Goal: Task Accomplishment & Management: Manage account settings

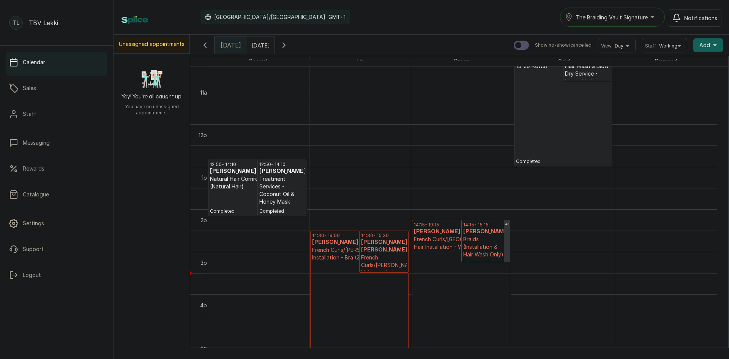
scroll to position [446, 0]
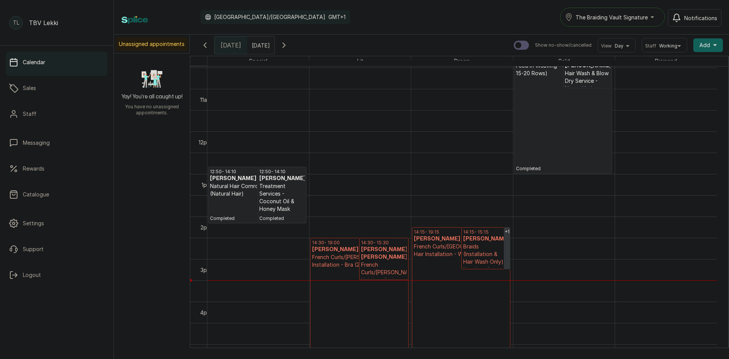
click at [627, 22] on button "The Braiding Vault Signature" at bounding box center [612, 17] width 105 height 19
click at [633, 48] on span "The Braiding Vault" at bounding box center [621, 50] width 93 height 9
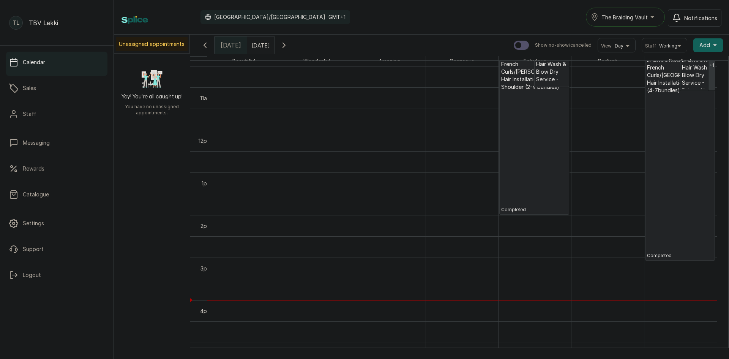
click at [260, 43] on input "text" at bounding box center [254, 43] width 12 height 13
type input "dd/MM/yyyy"
click at [710, 47] on button "Add +" at bounding box center [709, 45] width 30 height 14
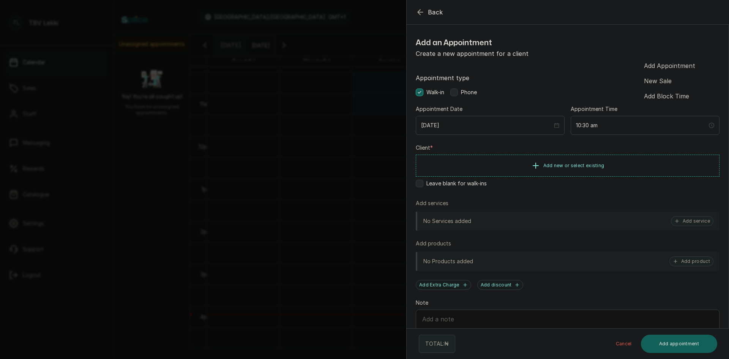
click at [416, 12] on icon "button" at bounding box center [420, 12] width 9 height 9
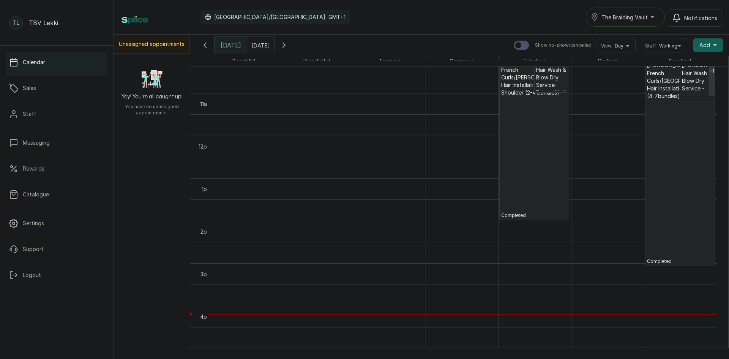
type input "dd/MM/yyyy"
click at [260, 45] on input "dd/MM/yyyy" at bounding box center [254, 43] width 12 height 13
click at [196, 103] on span "13" at bounding box center [193, 105] width 5 height 6
click at [278, 167] on button "OK" at bounding box center [270, 164] width 16 height 12
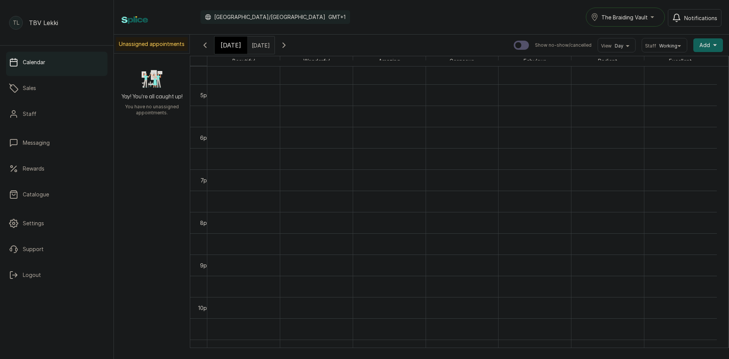
scroll to position [711, 0]
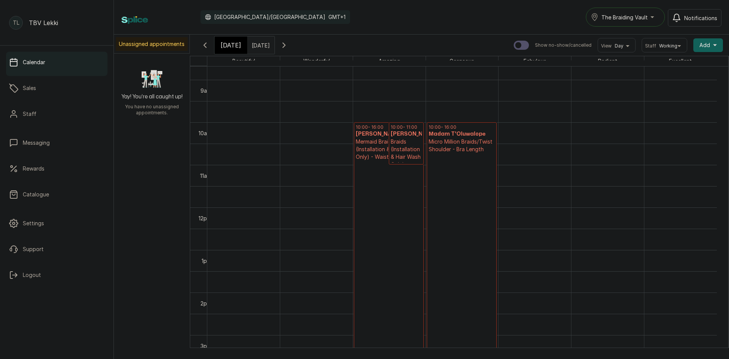
click at [289, 43] on icon "button" at bounding box center [284, 45] width 9 height 9
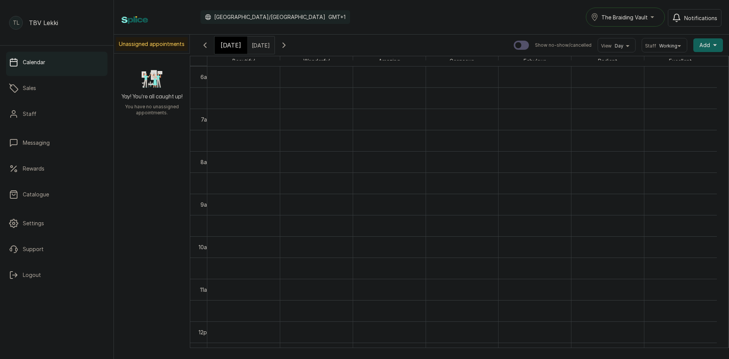
click at [208, 49] on icon "button" at bounding box center [205, 45] width 9 height 9
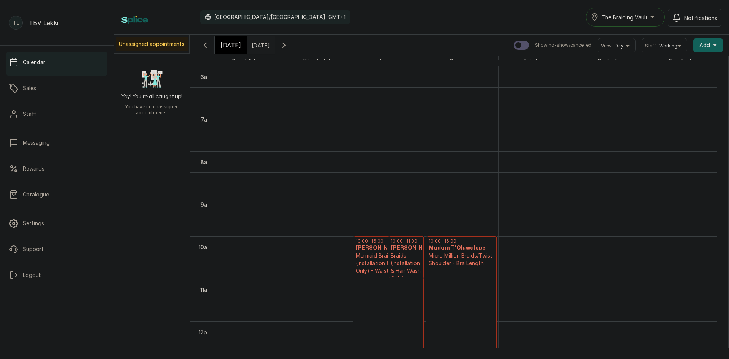
click at [210, 50] on button "Show no-show/cancelled" at bounding box center [205, 45] width 18 height 18
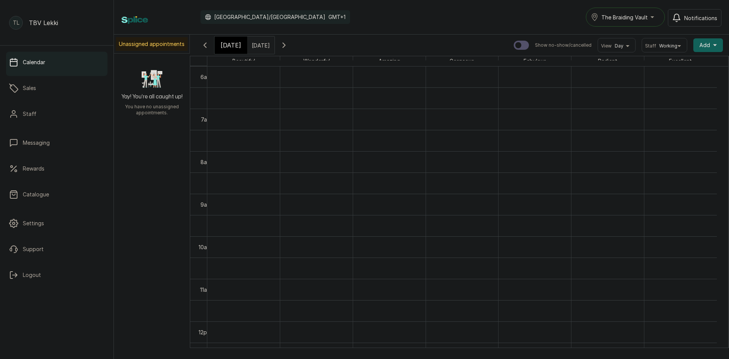
click at [289, 46] on icon "button" at bounding box center [284, 45] width 9 height 9
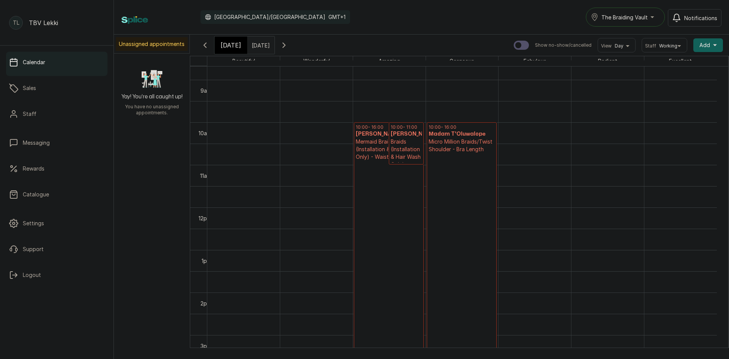
click at [225, 42] on span "[DATE]" at bounding box center [231, 45] width 21 height 9
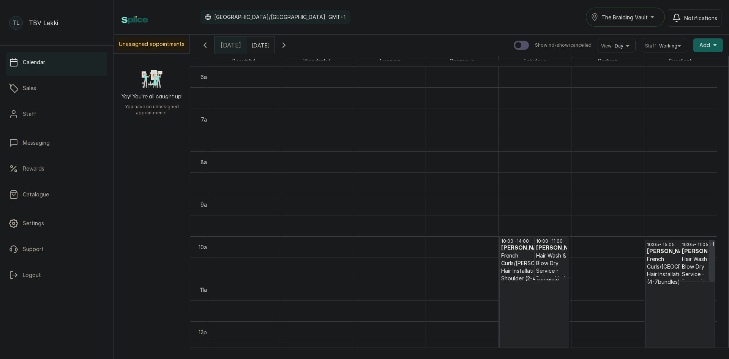
click at [259, 42] on input "13/10/2025" at bounding box center [254, 43] width 12 height 13
click at [259, 82] on span "4" at bounding box center [257, 81] width 3 height 6
click at [278, 165] on button "OK" at bounding box center [270, 164] width 16 height 12
type input "04/10/2025"
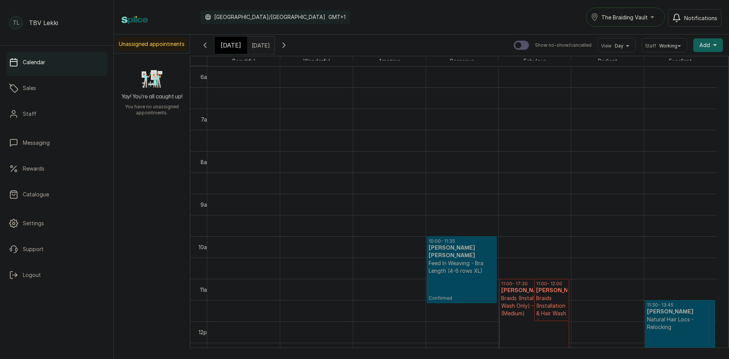
click at [519, 288] on h3 "Madam Mary" at bounding box center [534, 291] width 66 height 8
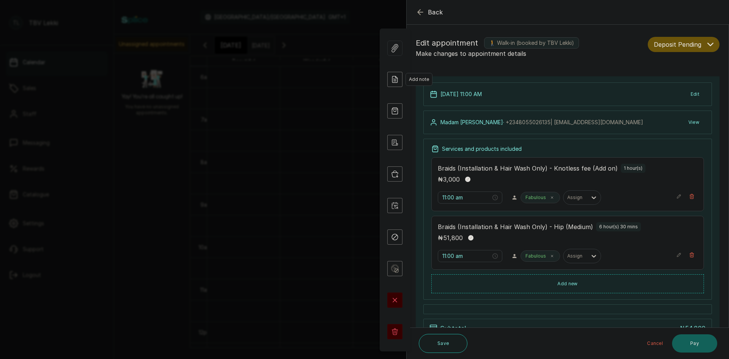
click at [398, 83] on icon at bounding box center [394, 79] width 15 height 15
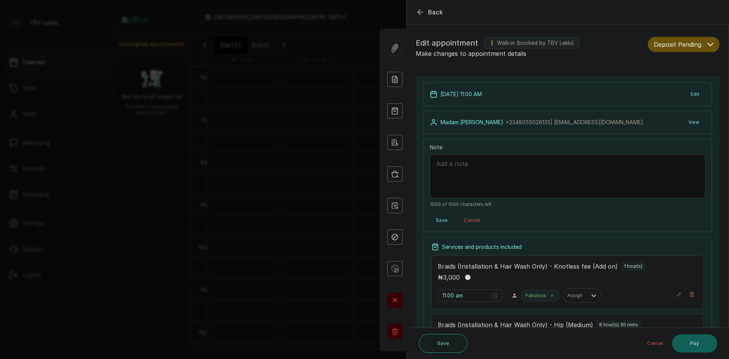
click at [484, 171] on textarea "Note" at bounding box center [568, 176] width 276 height 44
paste textarea "KENTEBE MARY OLUWAGBEMISOLA"
type textarea "10,500 deposit on 03/10/2025 from KENTEBE MARY OLUWAGBEMISOLA"
click at [439, 220] on button "Save" at bounding box center [442, 220] width 24 height 14
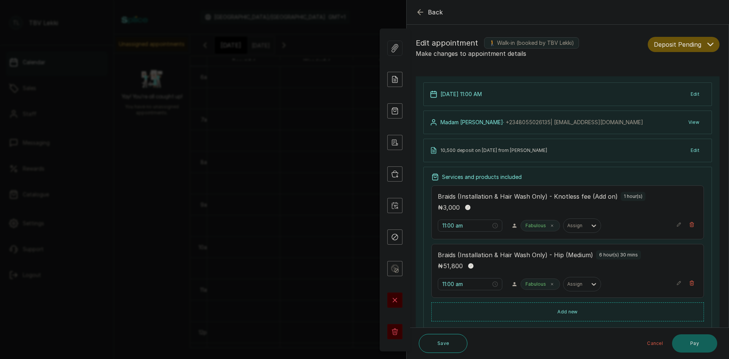
click at [686, 120] on button "View" at bounding box center [694, 122] width 23 height 14
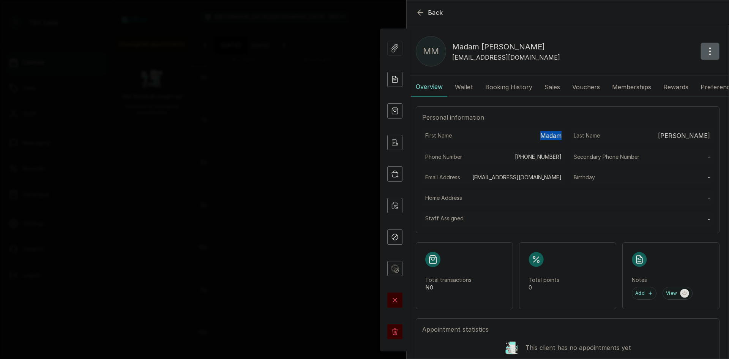
drag, startPoint x: 560, startPoint y: 142, endPoint x: 534, endPoint y: 141, distance: 26.2
click at [534, 141] on div "First Name Madam" at bounding box center [493, 135] width 142 height 15
click at [556, 139] on p "Madam" at bounding box center [550, 135] width 21 height 9
click at [701, 57] on button "button" at bounding box center [710, 51] width 19 height 17
click at [651, 75] on span "Edit" at bounding box center [677, 73] width 73 height 9
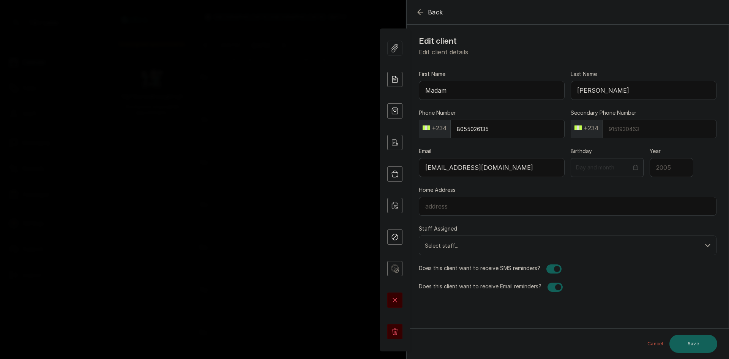
drag, startPoint x: 447, startPoint y: 87, endPoint x: 420, endPoint y: 92, distance: 27.0
click at [420, 92] on input "Madam" at bounding box center [492, 90] width 146 height 19
drag, startPoint x: 599, startPoint y: 90, endPoint x: 569, endPoint y: 90, distance: 30.0
click at [571, 90] on input "Mary" at bounding box center [644, 90] width 146 height 19
click at [457, 93] on input "First Name" at bounding box center [492, 90] width 146 height 19
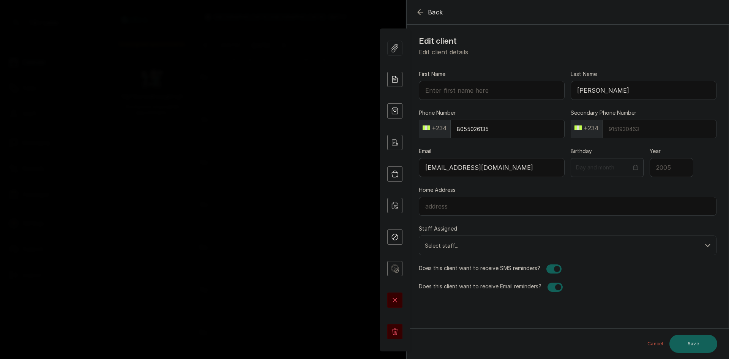
paste input "Mary"
type input "Mary"
click at [580, 92] on input "Mary" at bounding box center [644, 90] width 146 height 19
drag, startPoint x: 600, startPoint y: 90, endPoint x: 572, endPoint y: 89, distance: 28.5
click at [572, 89] on input "Mary" at bounding box center [644, 90] width 146 height 19
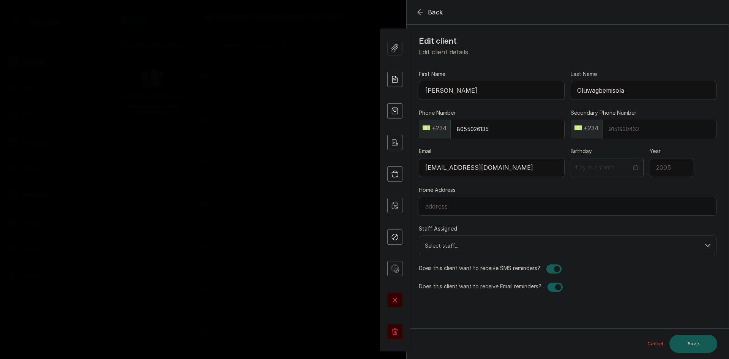
type input "Oluwagbemisola"
click at [682, 341] on button "Save" at bounding box center [694, 344] width 48 height 18
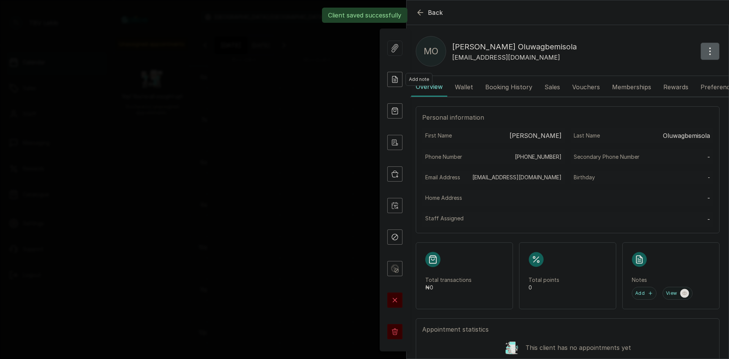
click at [400, 82] on icon at bounding box center [394, 79] width 15 height 15
click at [629, 44] on div "MO Mary Oluwagbemisola gbemikentebe@yahoo.com" at bounding box center [568, 51] width 322 height 30
click at [422, 10] on icon "button" at bounding box center [420, 12] width 9 height 9
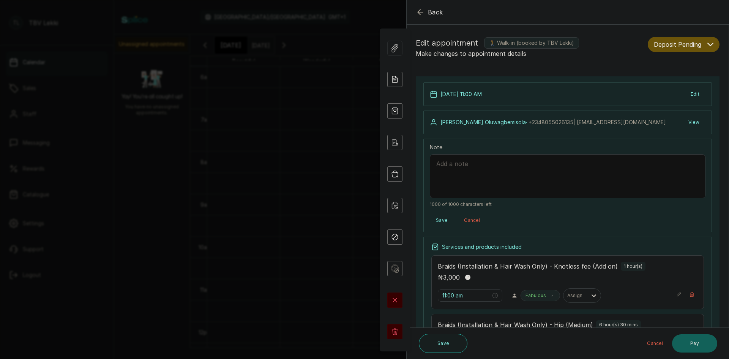
click at [482, 164] on textarea "Note" at bounding box center [568, 176] width 276 height 44
click at [499, 167] on textarea "Note" at bounding box center [568, 176] width 276 height 44
paste textarea "Mary"
type textarea "M"
click at [479, 178] on textarea "Note" at bounding box center [568, 176] width 276 height 44
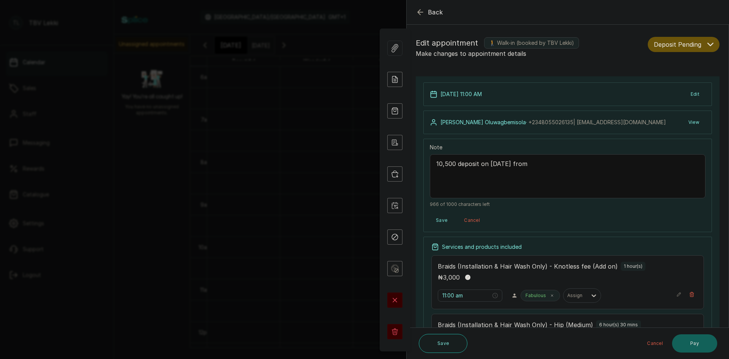
paste textarea "KENTEBE MARY OLUWAGBEMISOLA"
type textarea "10,500 deposit on 03/10/2025 from KENTEBE MARY OLUWAGBEMISOLA"
click at [441, 220] on button "Save" at bounding box center [442, 220] width 24 height 14
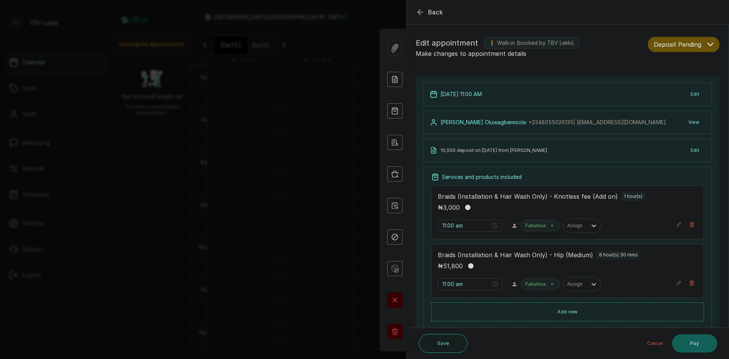
click at [416, 9] on icon "button" at bounding box center [420, 12] width 9 height 9
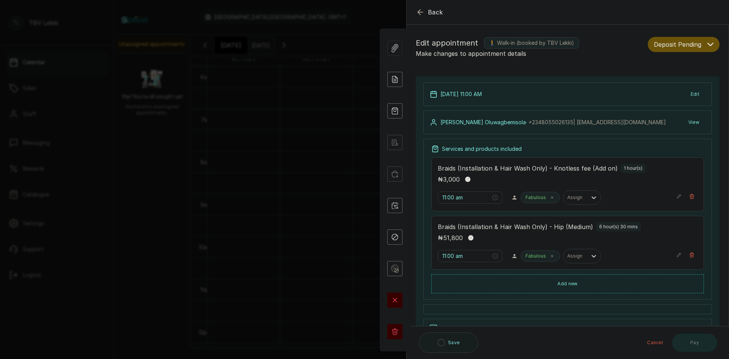
click at [681, 41] on span "Deposit Pending" at bounding box center [677, 44] width 47 height 9
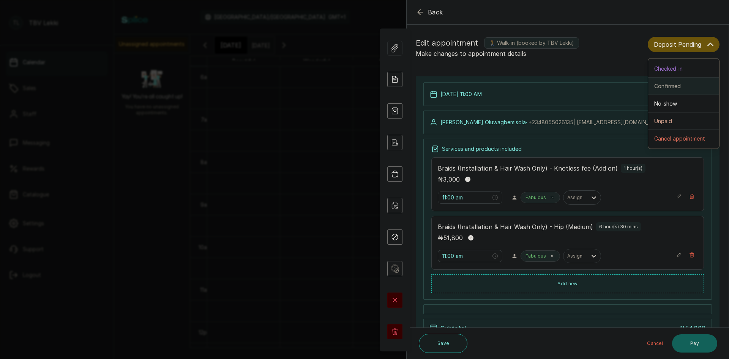
click at [671, 92] on button "Confirmed" at bounding box center [683, 85] width 71 height 17
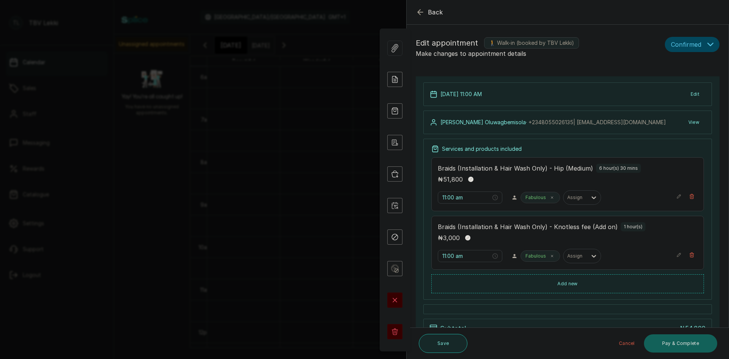
click at [437, 342] on button "Save" at bounding box center [443, 343] width 49 height 19
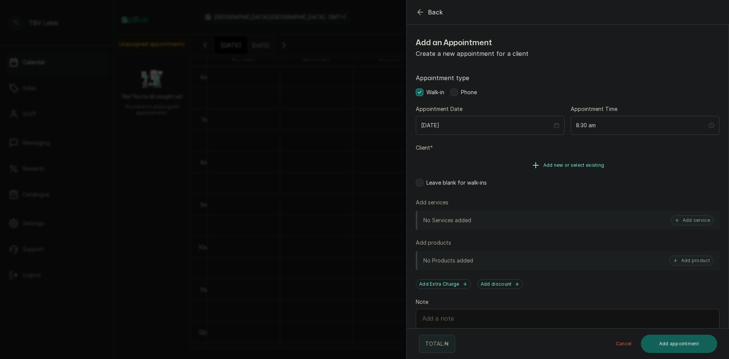
click at [582, 162] on span "Add new or select existing" at bounding box center [573, 165] width 61 height 6
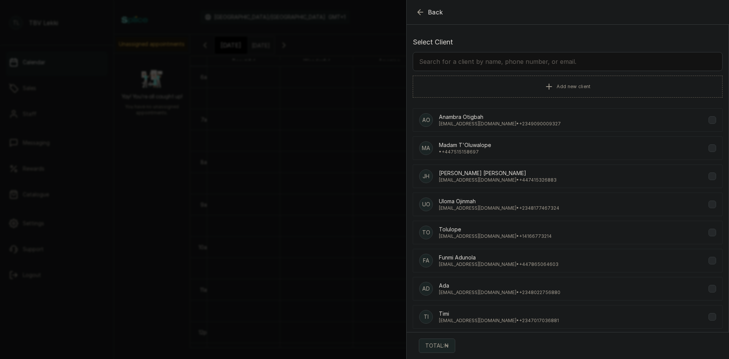
click at [444, 60] on input "text" at bounding box center [568, 61] width 310 height 19
click at [422, 10] on icon "button" at bounding box center [420, 12] width 9 height 9
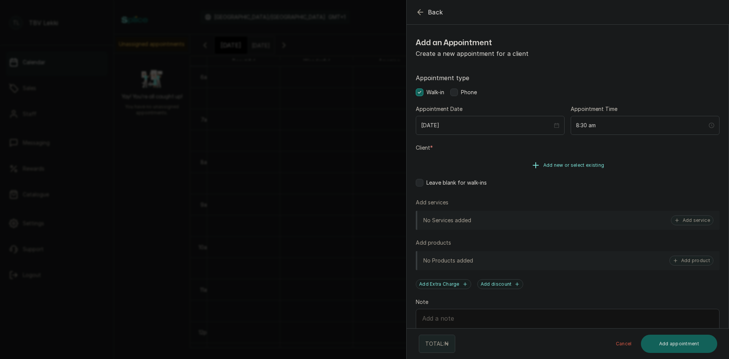
click at [559, 167] on span "Add new or select existing" at bounding box center [573, 165] width 61 height 6
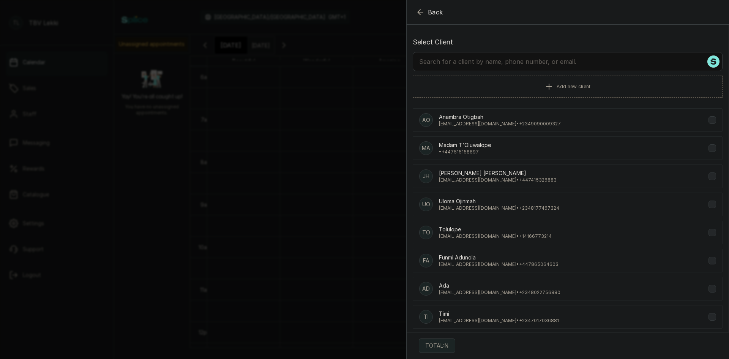
click at [427, 13] on button "Back" at bounding box center [429, 12] width 27 height 9
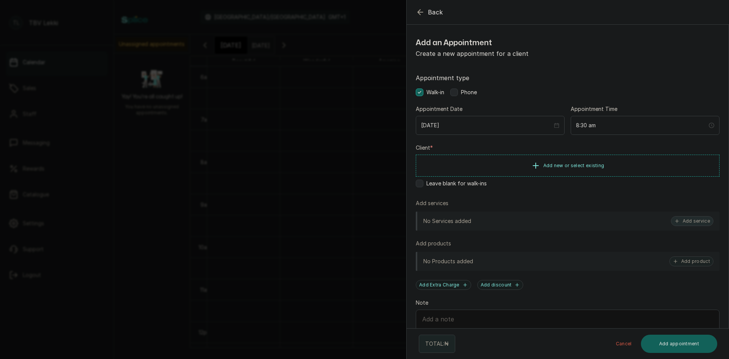
click at [698, 218] on button "Add service" at bounding box center [692, 221] width 43 height 10
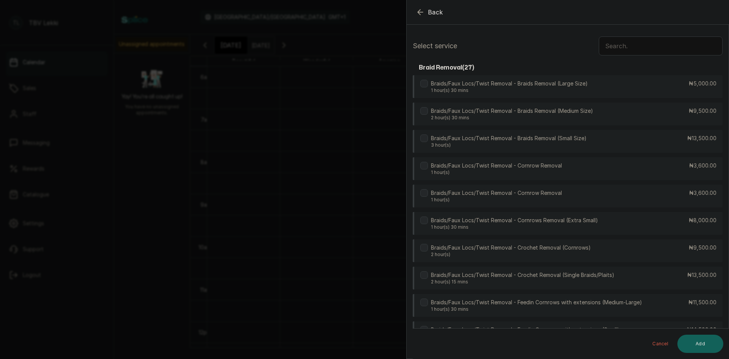
scroll to position [0, 0]
click at [607, 46] on input "text" at bounding box center [661, 46] width 124 height 19
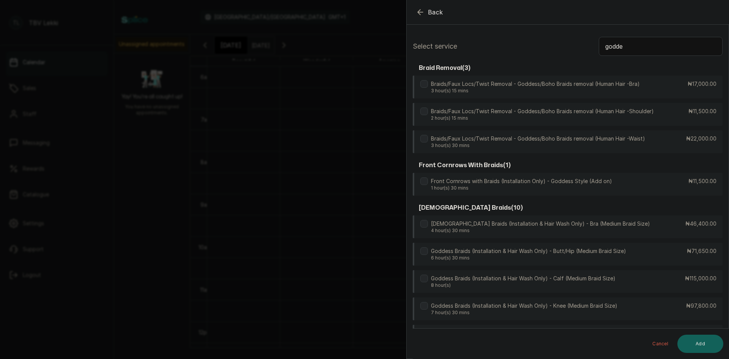
type input "godde"
click at [419, 9] on icon "button" at bounding box center [420, 12] width 9 height 9
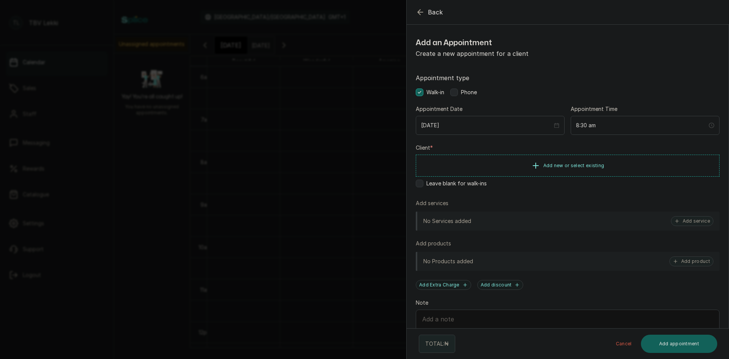
click at [419, 9] on icon "button" at bounding box center [420, 12] width 9 height 9
click at [694, 220] on button "Add service" at bounding box center [692, 221] width 43 height 10
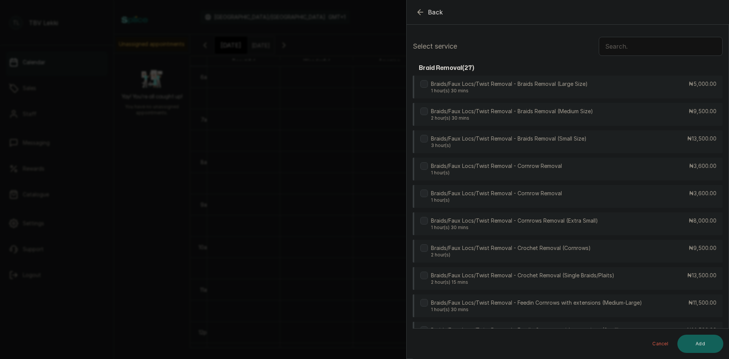
click at [633, 47] on input "text" at bounding box center [661, 46] width 124 height 19
click at [640, 46] on input "text" at bounding box center [661, 46] width 124 height 19
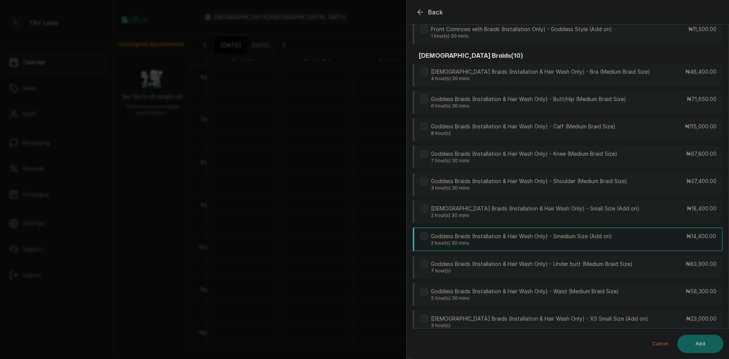
scroll to position [190, 0]
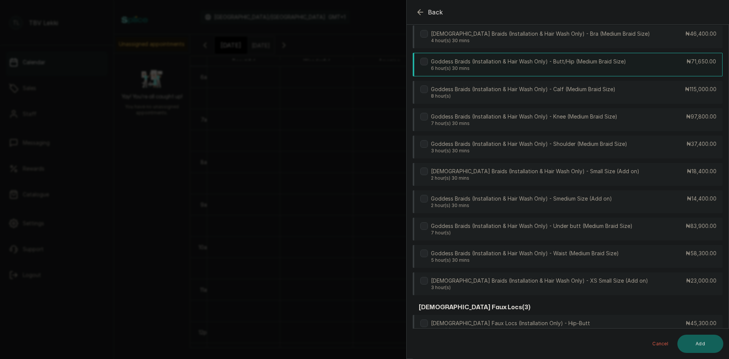
type input "godd"
click at [585, 62] on p "Goddess Braids (Installation & Hair Wash Only) - Butt/Hip (Medium Braid Size)" at bounding box center [528, 62] width 195 height 8
click at [705, 346] on button "Add" at bounding box center [701, 344] width 46 height 18
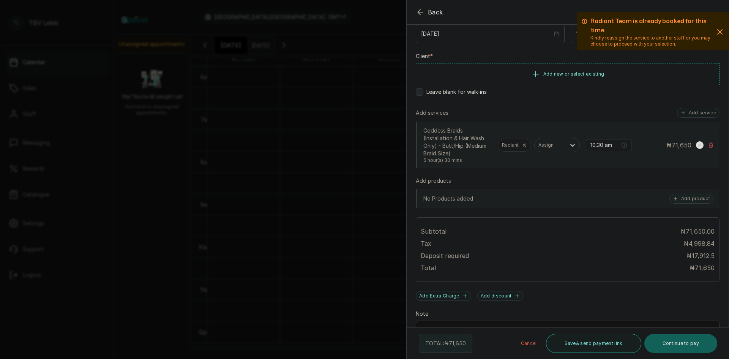
scroll to position [146, 0]
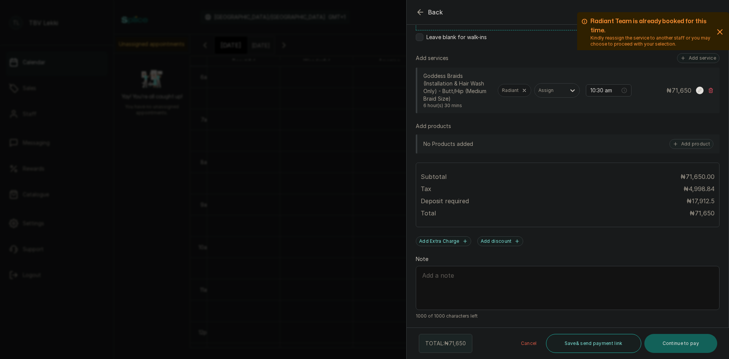
click at [716, 30] on icon "button" at bounding box center [720, 31] width 9 height 9
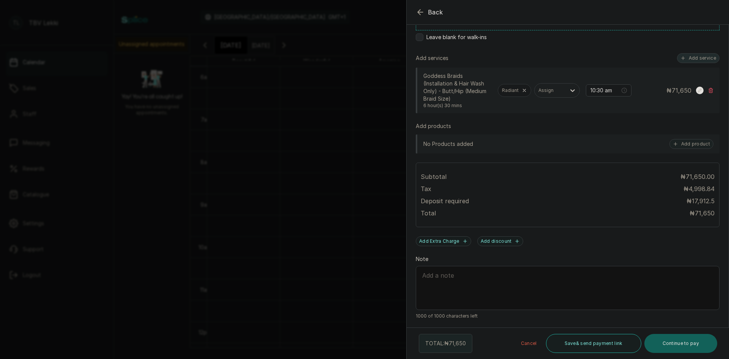
click at [686, 59] on button "Add service" at bounding box center [698, 58] width 43 height 10
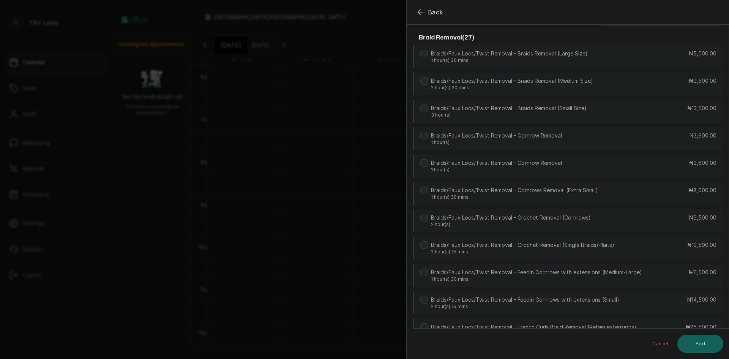
scroll to position [0, 0]
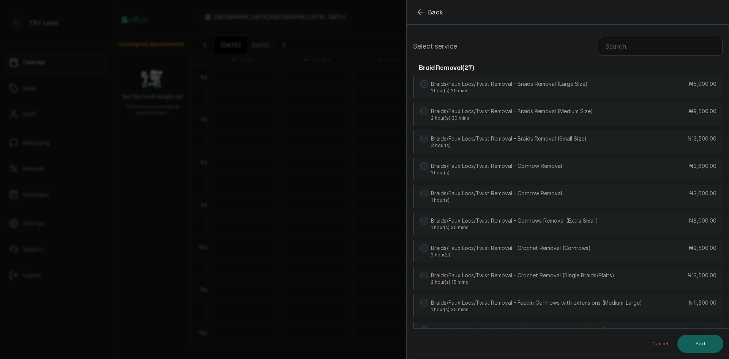
click at [664, 47] on input "text" at bounding box center [661, 46] width 124 height 19
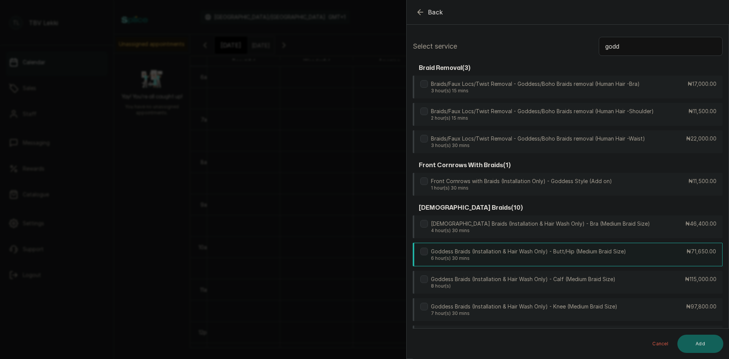
type input "godd"
click at [557, 258] on p "6 hour(s) 30 mins" at bounding box center [528, 258] width 195 height 6
click at [703, 348] on button "Add" at bounding box center [701, 344] width 46 height 18
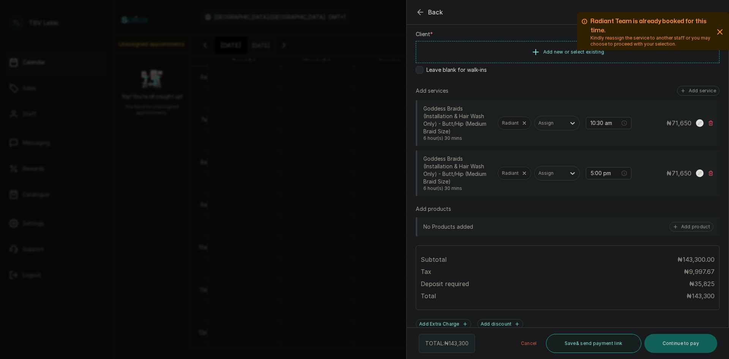
scroll to position [114, 0]
click at [692, 89] on button "Add service" at bounding box center [698, 90] width 43 height 10
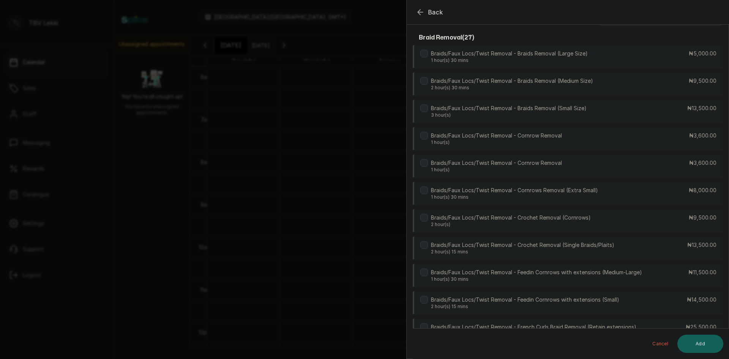
scroll to position [0, 0]
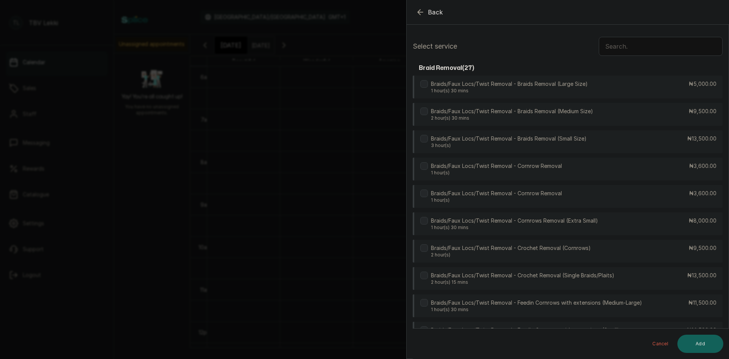
click at [629, 47] on input "text" at bounding box center [661, 46] width 124 height 19
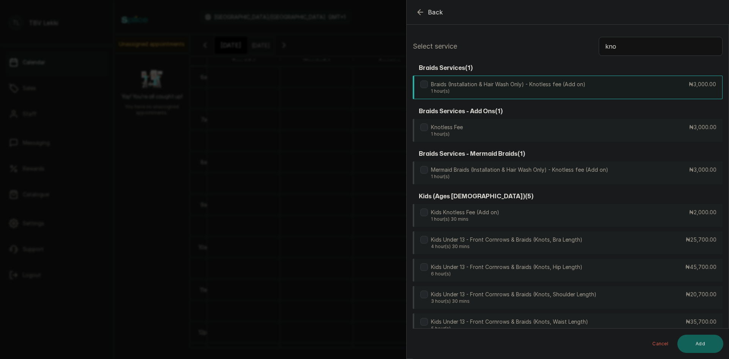
type input "kno"
click at [594, 84] on div "Braids (Installation & Hair Wash Only) - Knotless fee (Add on) 1 hour(s) ₦3,000…" at bounding box center [568, 88] width 310 height 24
click at [697, 345] on button "Add" at bounding box center [701, 344] width 46 height 18
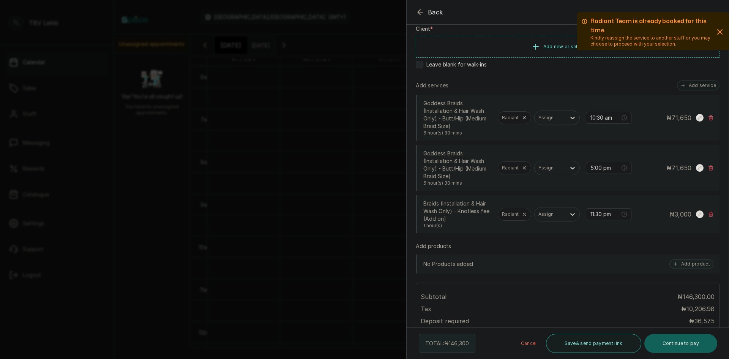
scroll to position [76, 0]
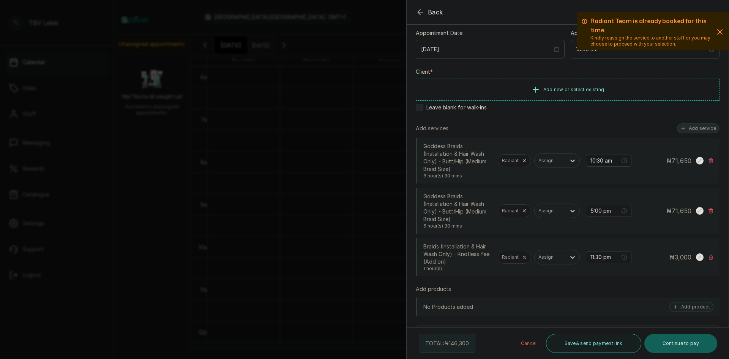
click at [702, 124] on button "Add service" at bounding box center [698, 128] width 43 height 10
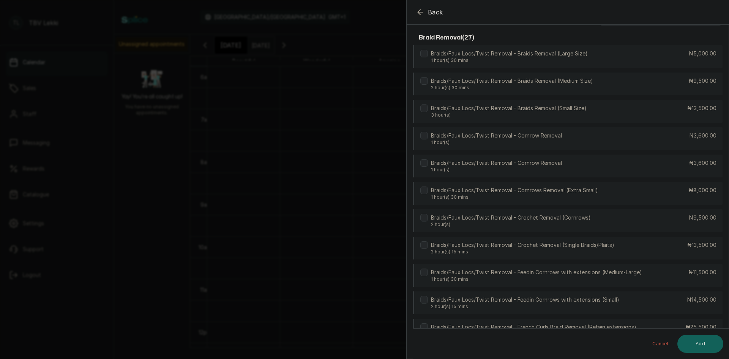
scroll to position [0, 0]
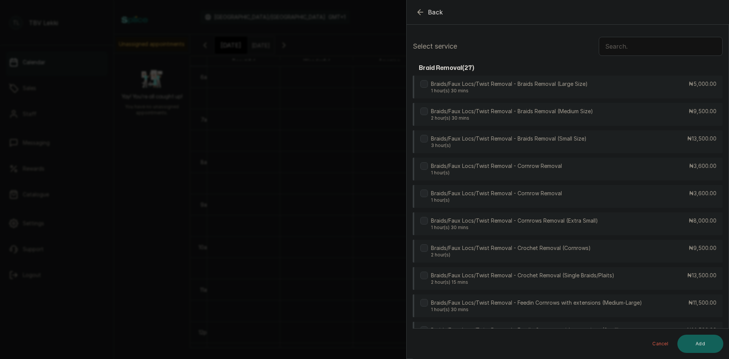
click at [627, 50] on input "text" at bounding box center [661, 46] width 124 height 19
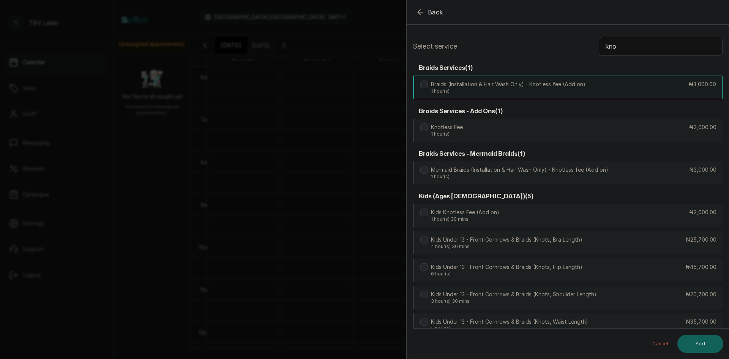
type input "kno"
click at [658, 85] on div "Braids (Installation & Hair Wash Only) - Knotless fee (Add on) 1 hour(s) ₦3,000…" at bounding box center [568, 88] width 310 height 24
click at [698, 341] on button "Add" at bounding box center [701, 344] width 46 height 18
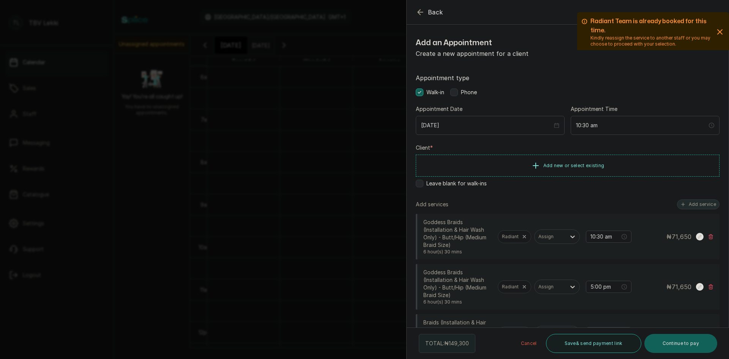
click at [706, 205] on button "Add service" at bounding box center [698, 204] width 43 height 10
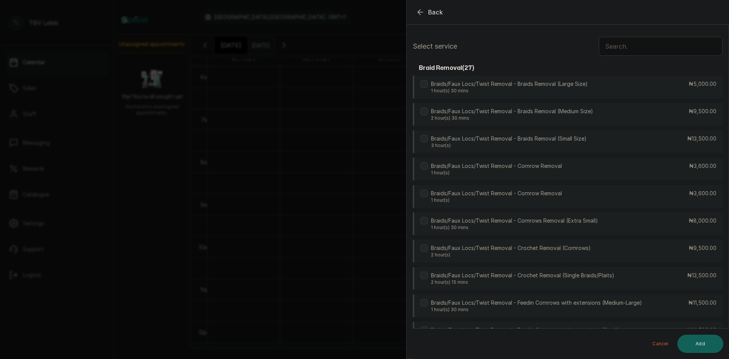
click at [626, 49] on input "text" at bounding box center [661, 46] width 124 height 19
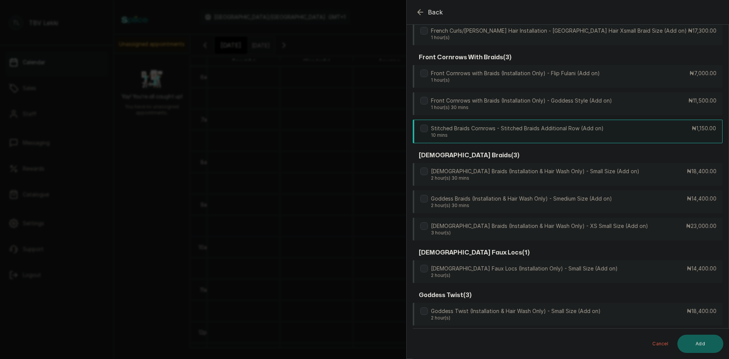
scroll to position [418, 0]
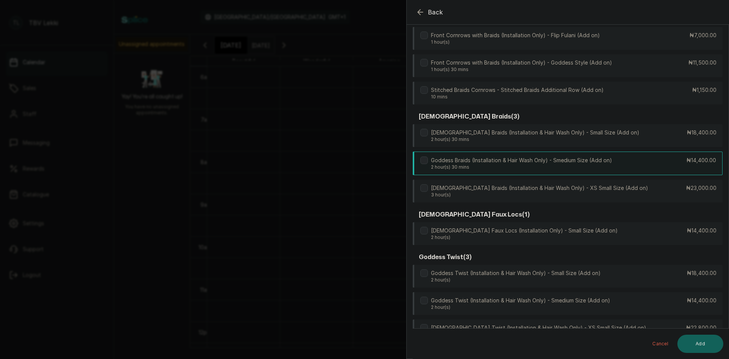
type input "add"
click at [590, 152] on div "Goddess Braids (Installation & Hair Wash Only) - Smedium Size (Add on) 2 hour(s…" at bounding box center [568, 164] width 310 height 24
click at [702, 344] on button "Add" at bounding box center [701, 344] width 46 height 18
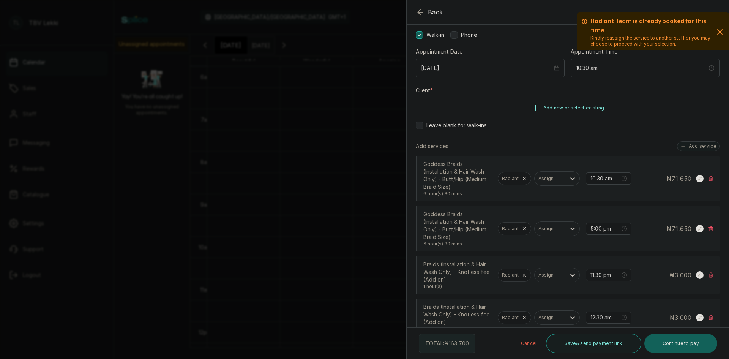
scroll to position [31, 0]
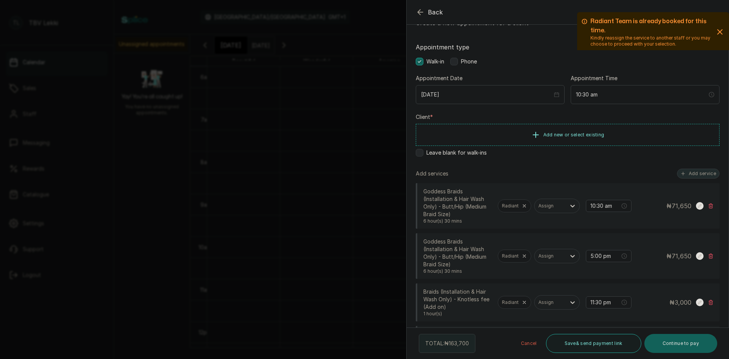
click at [683, 172] on button "Add service" at bounding box center [698, 174] width 43 height 10
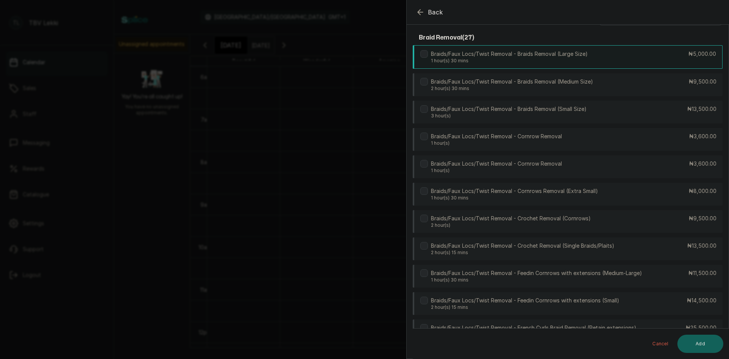
scroll to position [0, 0]
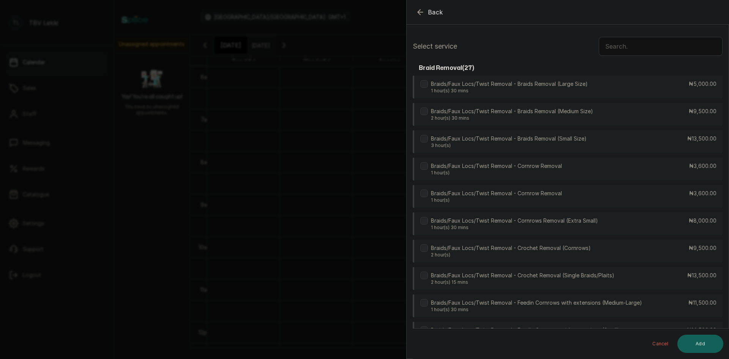
click at [622, 43] on input "text" at bounding box center [661, 46] width 124 height 19
type input "kno"
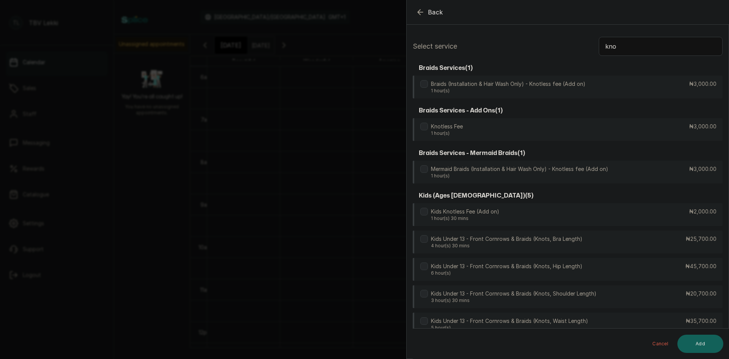
drag, startPoint x: 613, startPoint y: 44, endPoint x: 602, endPoint y: 46, distance: 11.6
click at [602, 46] on input "kno" at bounding box center [661, 46] width 124 height 19
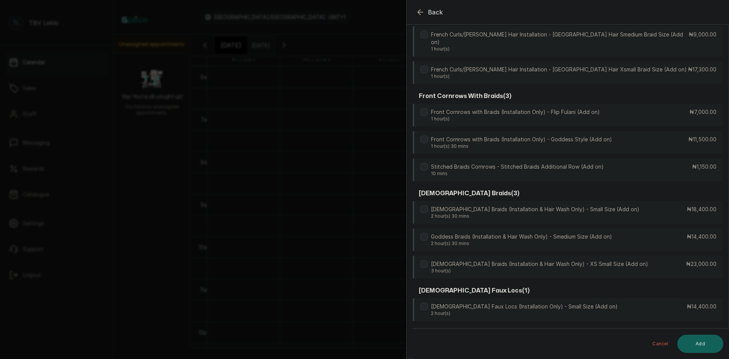
scroll to position [341, 0]
type input "add"
click at [580, 233] on p "Goddess Braids (Installation & Hair Wash Only) - Smedium Size (Add on)" at bounding box center [521, 237] width 181 height 8
click at [704, 348] on button "Add" at bounding box center [701, 344] width 46 height 18
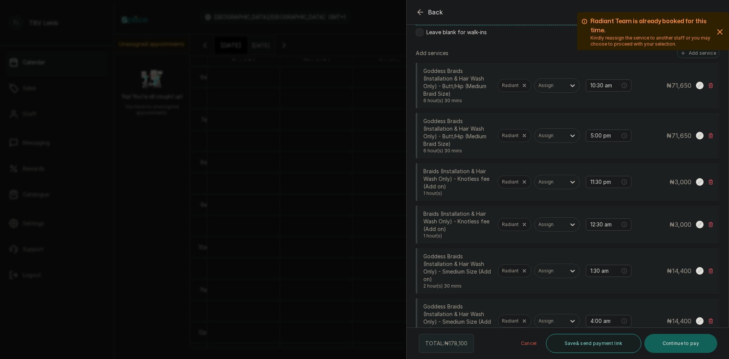
scroll to position [0, 0]
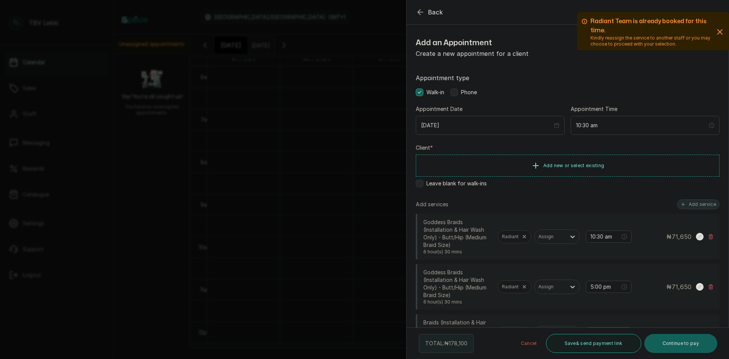
click at [694, 204] on button "Add service" at bounding box center [698, 204] width 43 height 10
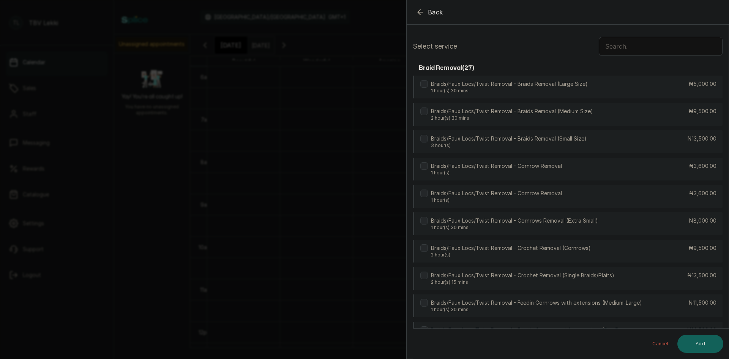
click at [624, 50] on input "text" at bounding box center [661, 46] width 124 height 19
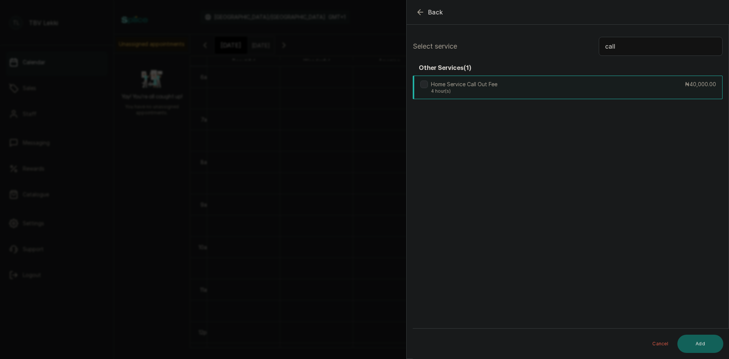
type input "call"
click at [630, 78] on div "Home Service Call Out Fee 4 hour(s) ₦40,000.00" at bounding box center [568, 88] width 310 height 24
click at [699, 344] on button "Add" at bounding box center [701, 344] width 46 height 18
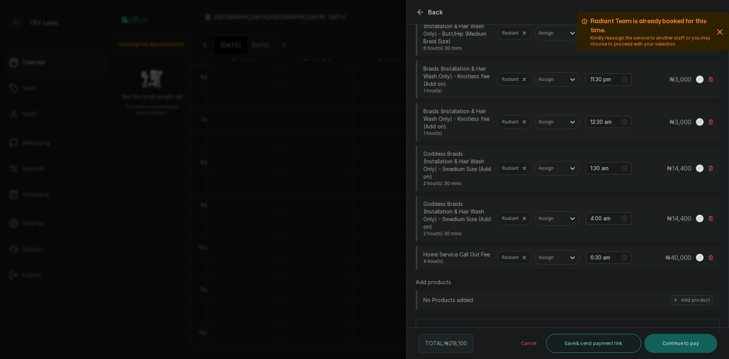
scroll to position [245, 0]
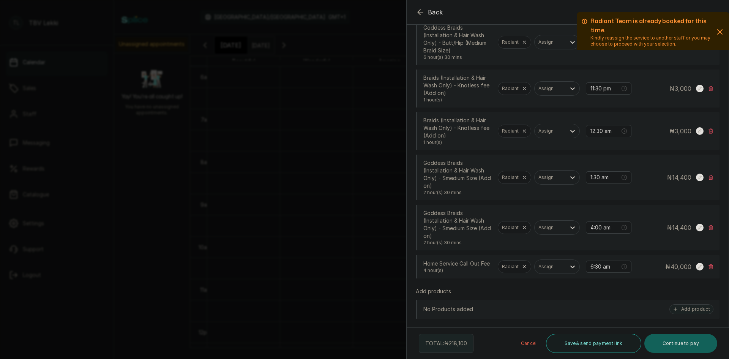
click at [696, 181] on icon at bounding box center [700, 178] width 8 height 8
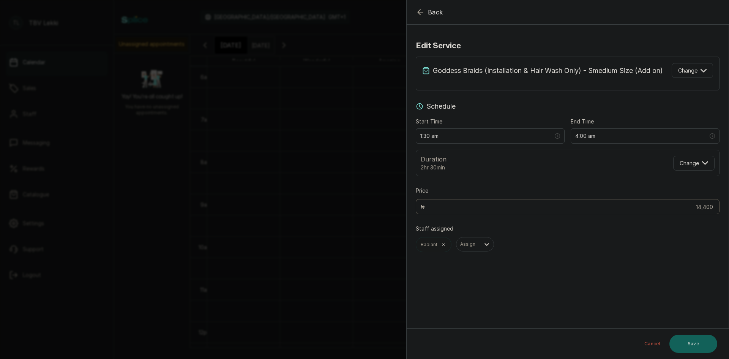
scroll to position [0, 0]
click at [683, 74] on span "Change" at bounding box center [687, 70] width 19 height 8
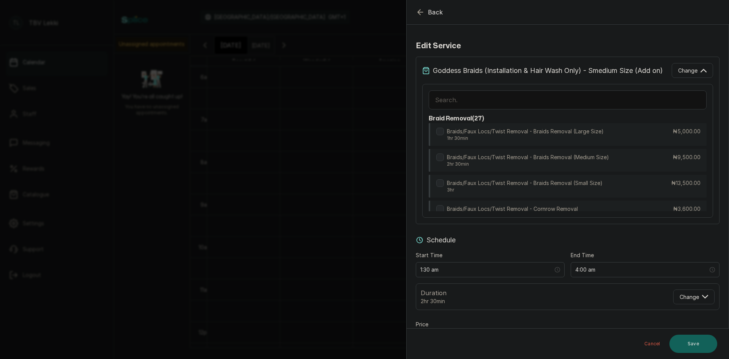
click at [546, 107] on input "text" at bounding box center [568, 99] width 278 height 19
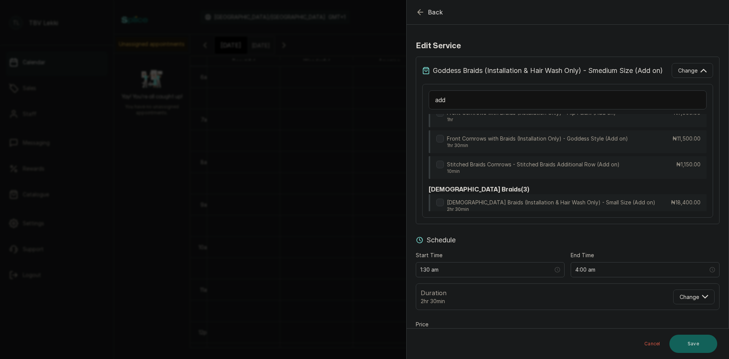
scroll to position [528, 0]
type input "add"
click at [575, 199] on p "Goddess Braids (Installation & Hair Wash Only) - Small Size (Add on)" at bounding box center [551, 203] width 209 height 8
type input "18,400"
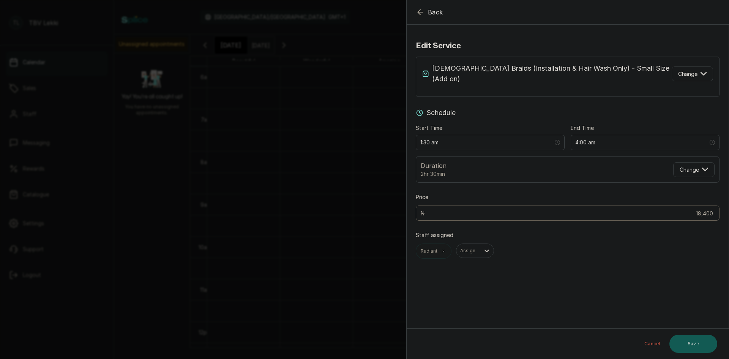
click at [710, 344] on button "Save" at bounding box center [694, 344] width 48 height 18
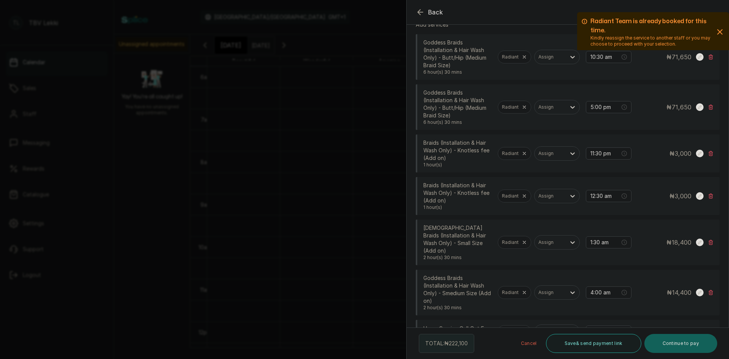
scroll to position [190, 0]
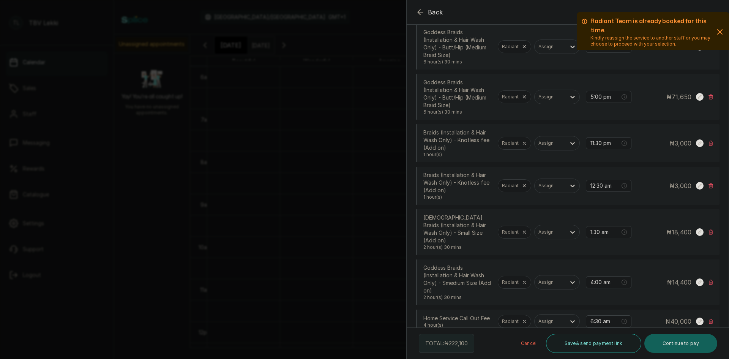
click at [696, 278] on rect at bounding box center [700, 282] width 8 height 8
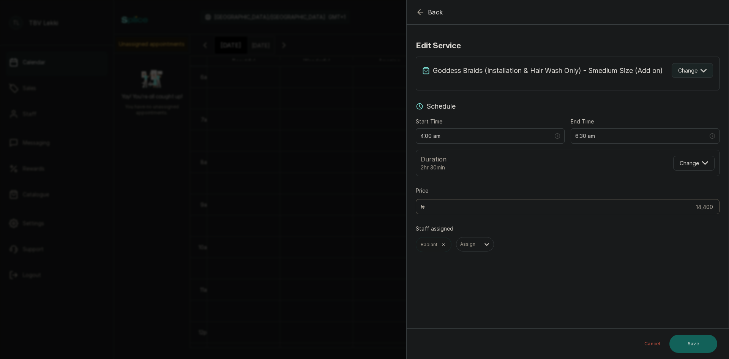
click at [695, 73] on button "Change" at bounding box center [692, 70] width 41 height 15
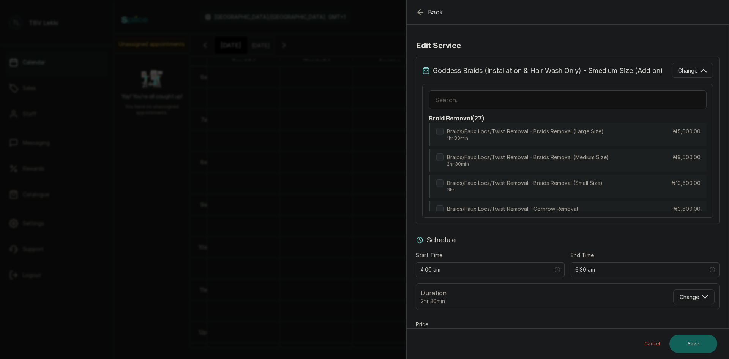
click at [487, 109] on input "text" at bounding box center [568, 99] width 278 height 19
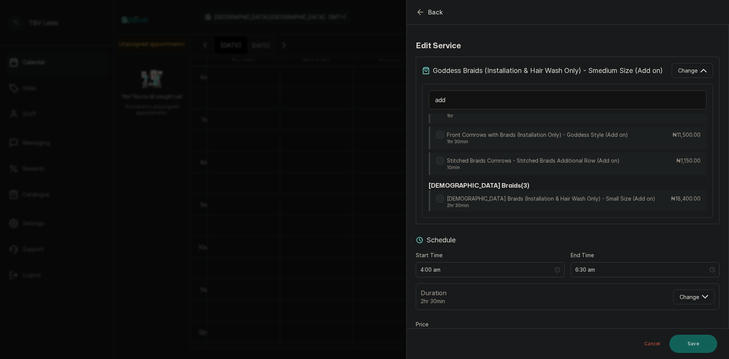
scroll to position [416, 0]
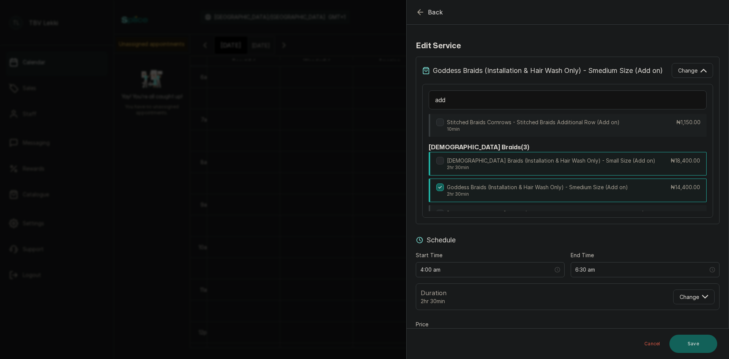
type input "add"
click at [541, 164] on p "2hr 30min" at bounding box center [551, 167] width 209 height 6
type input "18,400"
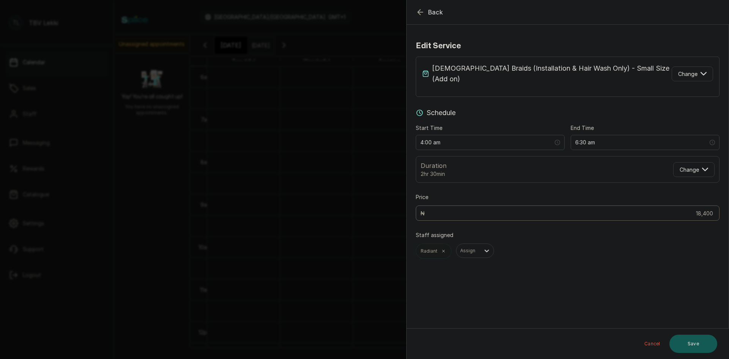
click at [708, 348] on button "Save" at bounding box center [694, 344] width 48 height 18
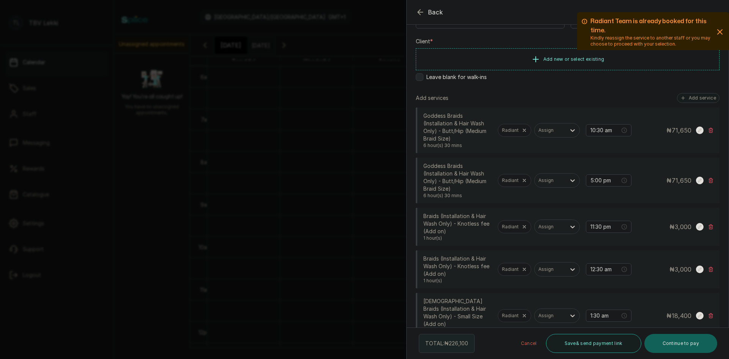
scroll to position [114, 0]
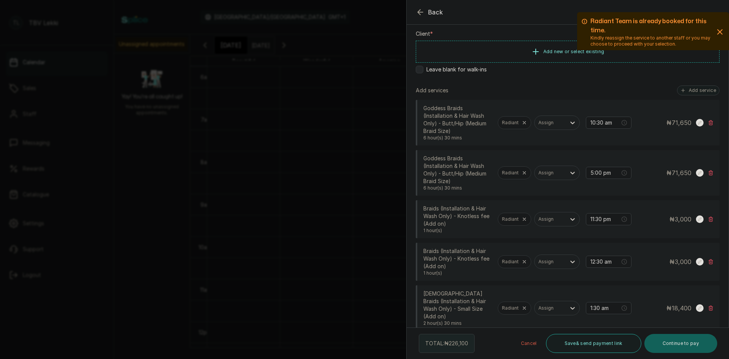
click at [696, 120] on rect at bounding box center [700, 123] width 8 height 8
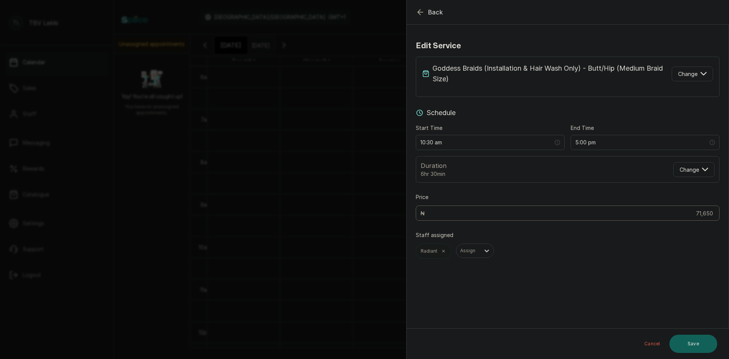
scroll to position [0, 0]
click at [703, 76] on button "Change" at bounding box center [692, 73] width 41 height 15
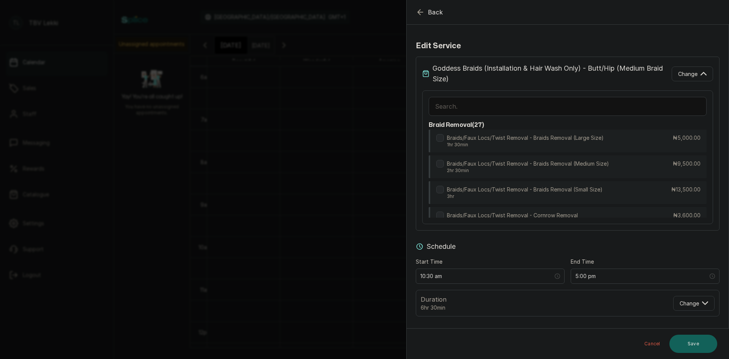
click at [516, 108] on input "text" at bounding box center [568, 106] width 278 height 19
type input "godd"
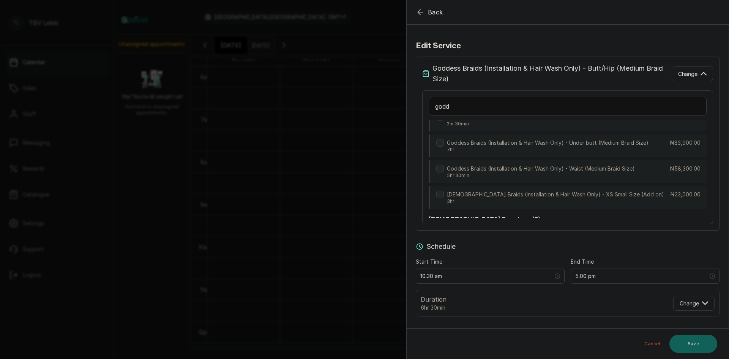
scroll to position [306, 0]
click at [583, 177] on p "5hr 30min" at bounding box center [541, 174] width 188 height 6
type input "4:00 pm"
type input "58,300"
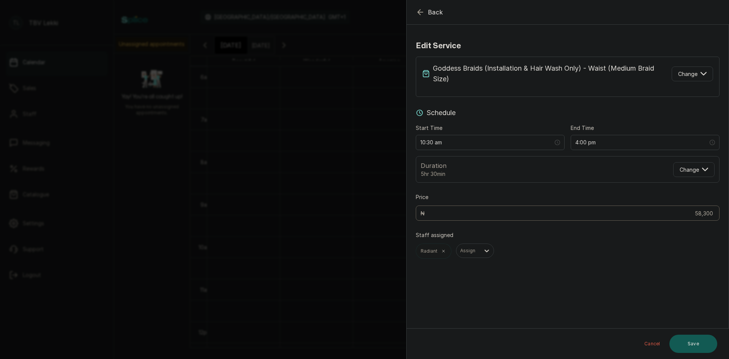
click at [692, 345] on button "Save" at bounding box center [694, 344] width 48 height 18
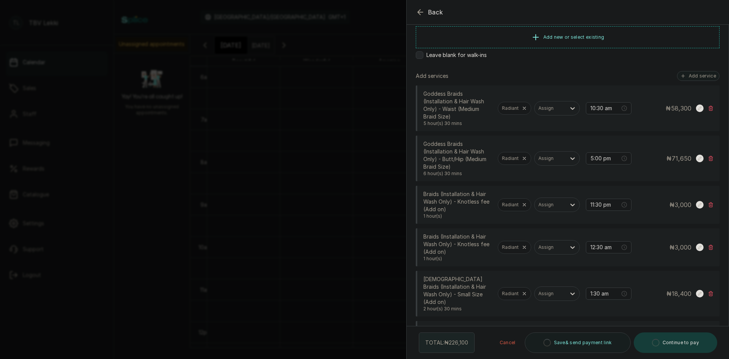
scroll to position [129, 0]
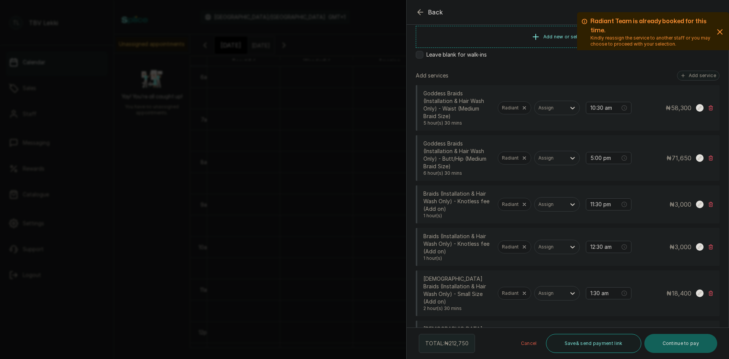
click at [696, 158] on rect at bounding box center [700, 158] width 8 height 8
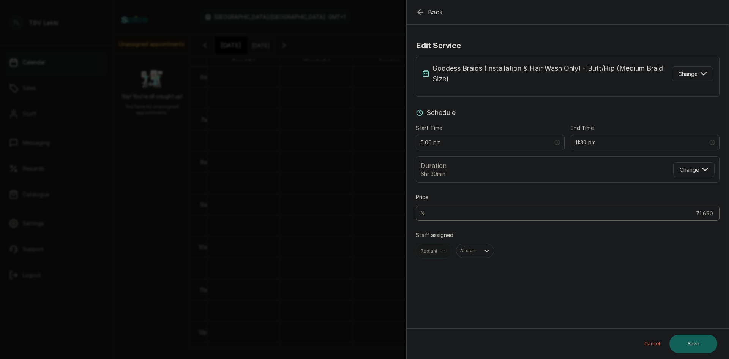
scroll to position [0, 0]
click at [701, 74] on icon "button" at bounding box center [704, 74] width 6 height 6
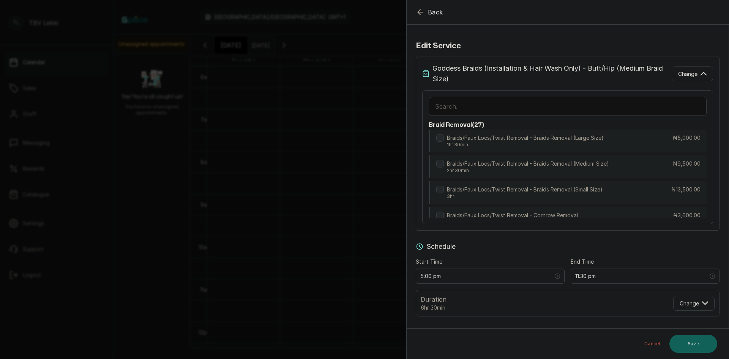
click at [449, 103] on input "text" at bounding box center [568, 106] width 278 height 19
type input "godd"
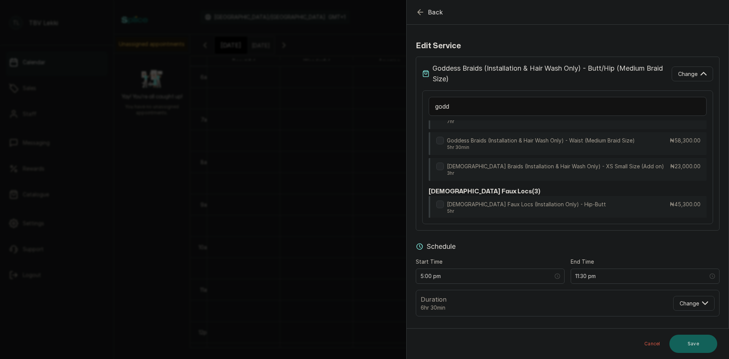
scroll to position [332, 0]
click at [556, 145] on p "Goddess Braids (Installation & Hair Wash Only) - Waist (Medium Braid Size)" at bounding box center [541, 141] width 188 height 8
type input "10:30 pm"
type input "58,300"
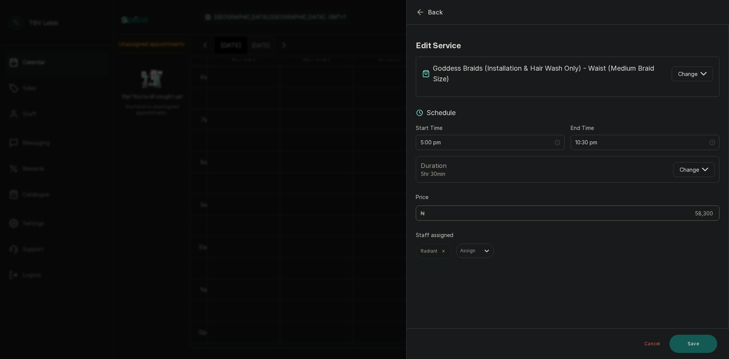
click at [701, 342] on button "Save" at bounding box center [694, 344] width 48 height 18
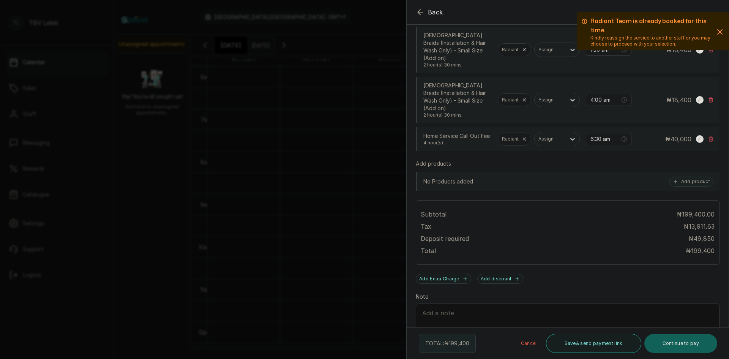
scroll to position [373, 0]
click at [429, 11] on span "Back" at bounding box center [435, 12] width 15 height 9
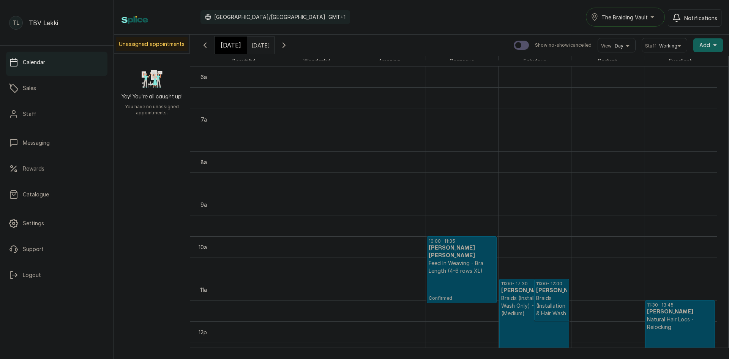
click at [260, 47] on input "04/10/2025" at bounding box center [254, 43] width 12 height 13
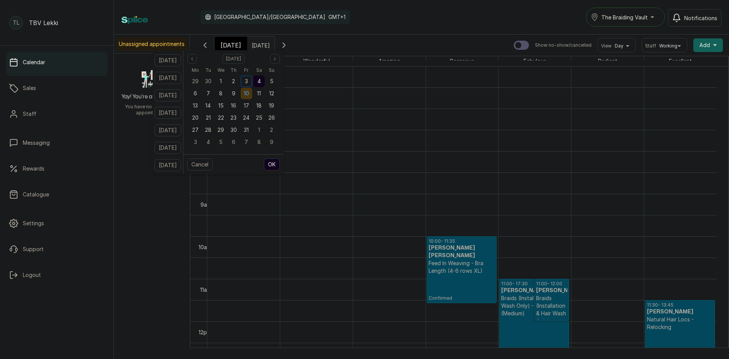
click at [249, 96] on span "10" at bounding box center [246, 93] width 5 height 6
click at [280, 164] on button "OK" at bounding box center [272, 164] width 16 height 12
type input "10/10/2025"
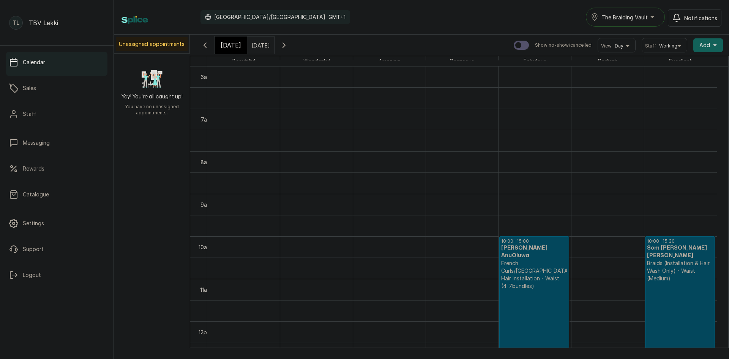
click at [681, 247] on h3 "Som Okafor Okafor" at bounding box center [680, 251] width 66 height 15
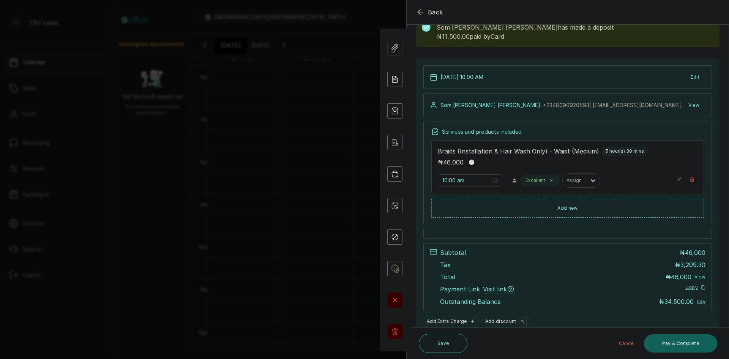
scroll to position [0, 0]
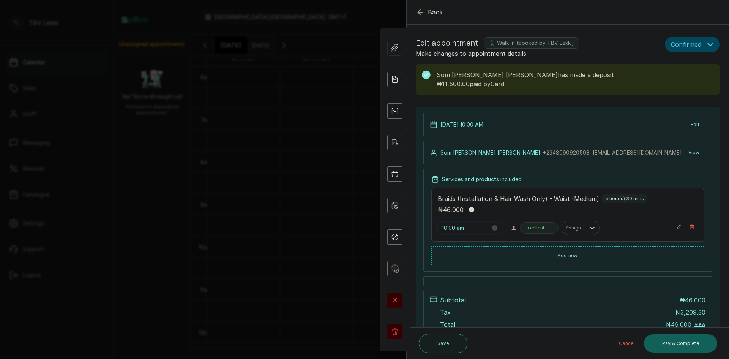
click at [464, 228] on input "10:00 am" at bounding box center [466, 228] width 49 height 8
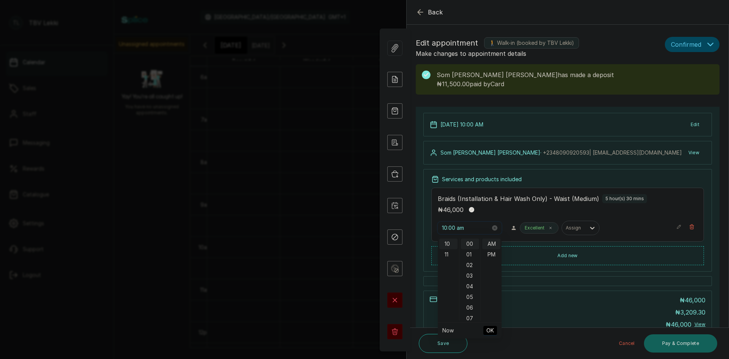
scroll to position [106, 0]
click at [452, 254] on div "11" at bounding box center [448, 254] width 18 height 11
type input "11:00 am"
click at [489, 329] on span "OK" at bounding box center [491, 330] width 8 height 14
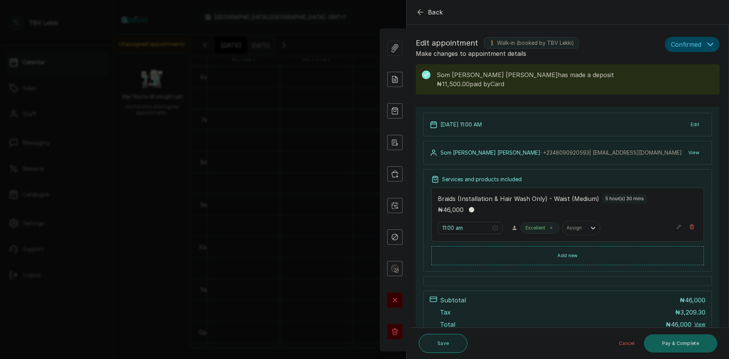
click at [429, 338] on button "Save" at bounding box center [443, 343] width 49 height 19
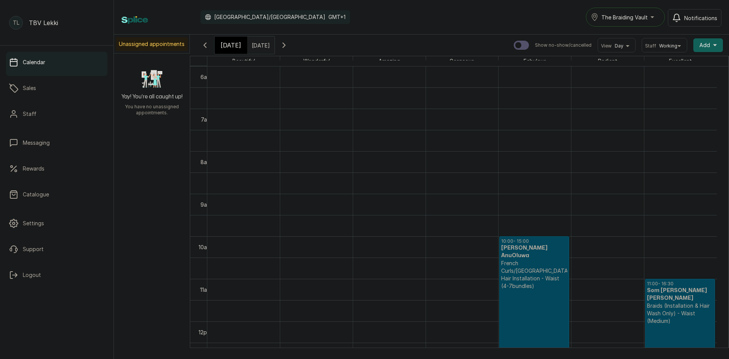
click at [641, 18] on span "The Braiding Vault" at bounding box center [625, 17] width 46 height 8
click at [624, 37] on span "The Braiding Vault Signature" at bounding box center [647, 35] width 93 height 9
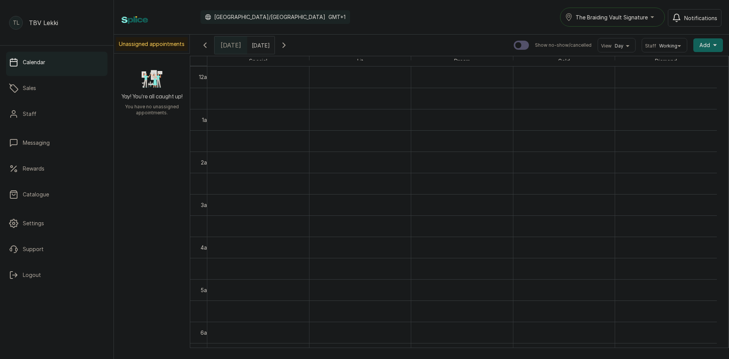
scroll to position [256, 0]
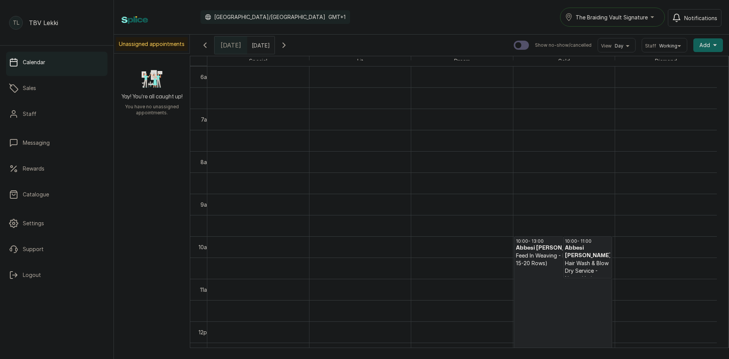
click at [293, 50] on button "Show no-show/cancelled" at bounding box center [284, 45] width 18 height 18
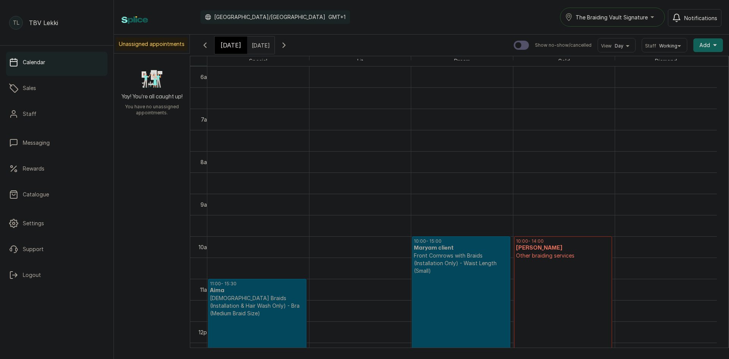
click at [260, 43] on input "text" at bounding box center [254, 43] width 12 height 13
type input "dd/MM/yyyy"
click at [405, 16] on div "Calendar [GEOGRAPHIC_DATA]/[GEOGRAPHIC_DATA] GMT+1 The Braiding Vault Signature…" at bounding box center [422, 17] width 600 height 19
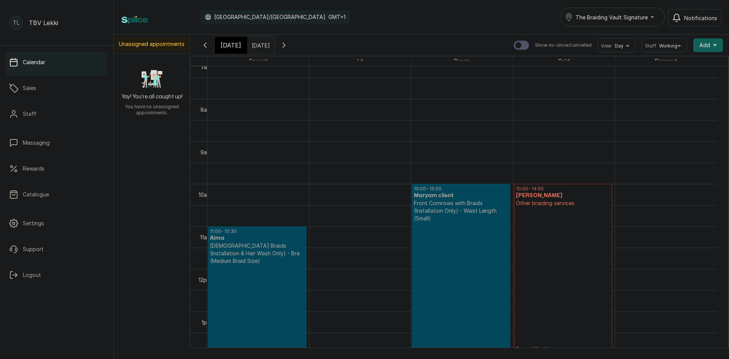
scroll to position [294, 0]
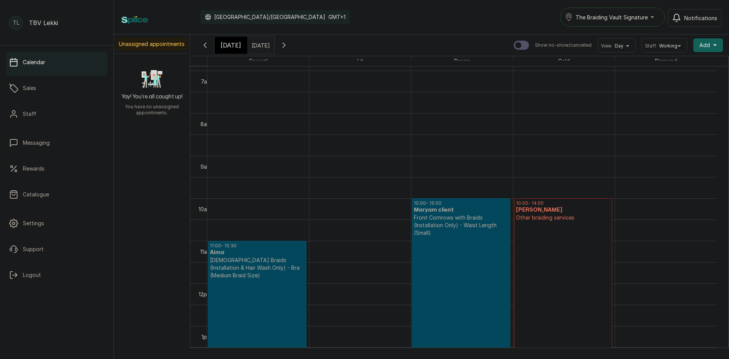
click at [655, 14] on div "The Braiding Vault Signature" at bounding box center [612, 17] width 95 height 9
click at [599, 46] on li "The Braiding Vault" at bounding box center [617, 50] width 114 height 15
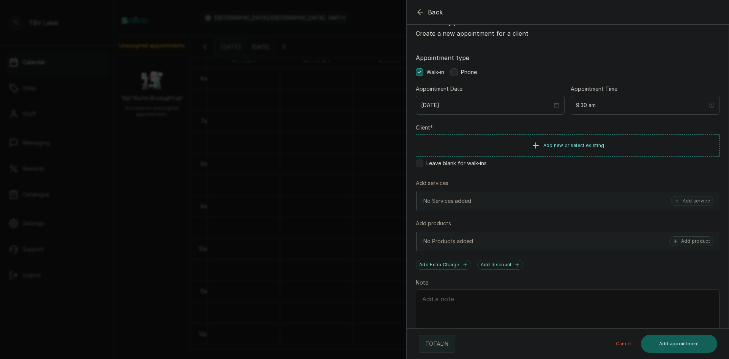
scroll to position [44, 0]
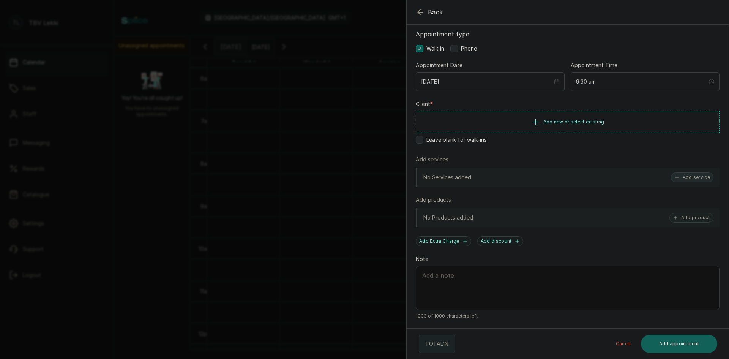
click at [691, 179] on button "Add service" at bounding box center [692, 177] width 43 height 10
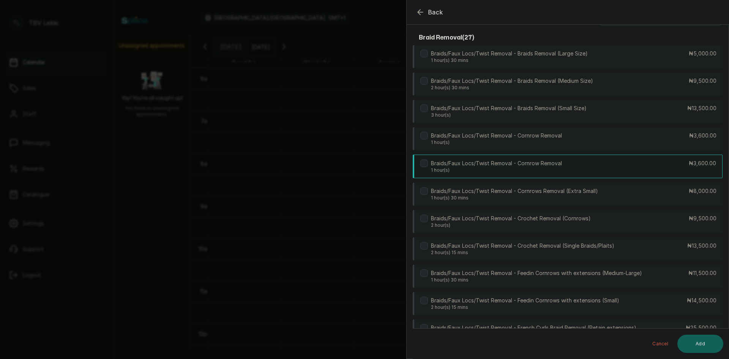
scroll to position [0, 0]
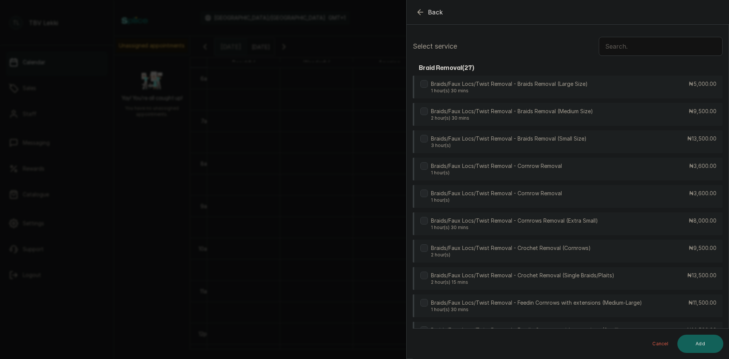
click at [619, 46] on input "text" at bounding box center [661, 46] width 124 height 19
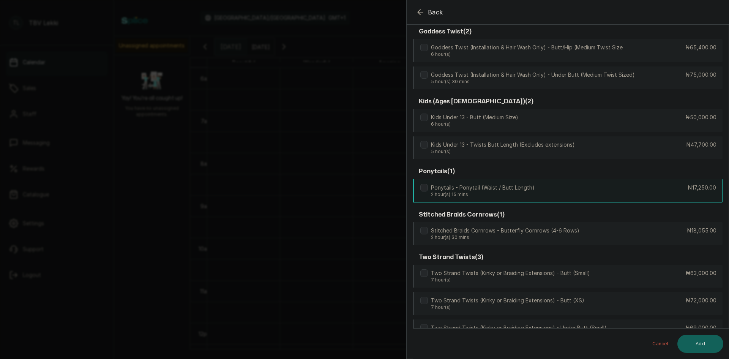
scroll to position [627, 0]
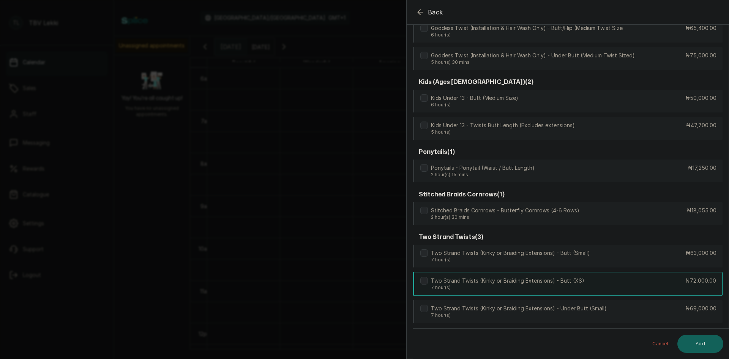
type input "butt"
click at [427, 11] on button "Back" at bounding box center [429, 12] width 27 height 9
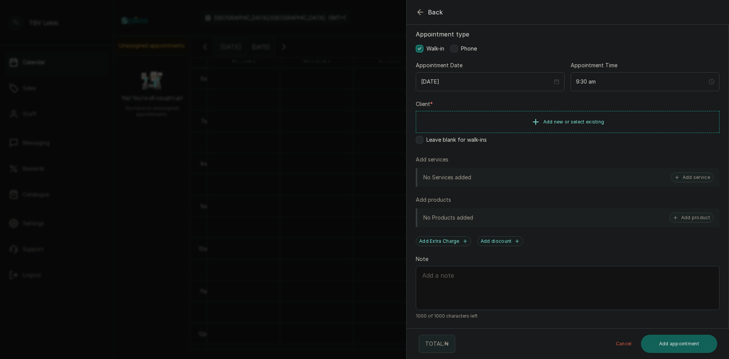
scroll to position [44, 0]
click at [437, 12] on span "Back" at bounding box center [435, 12] width 15 height 9
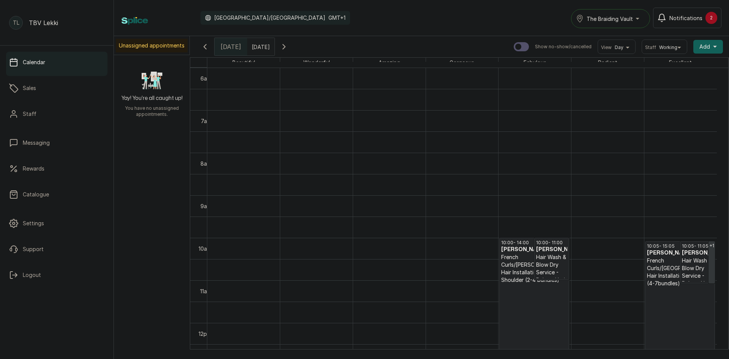
click at [289, 49] on icon "button" at bounding box center [284, 46] width 9 height 9
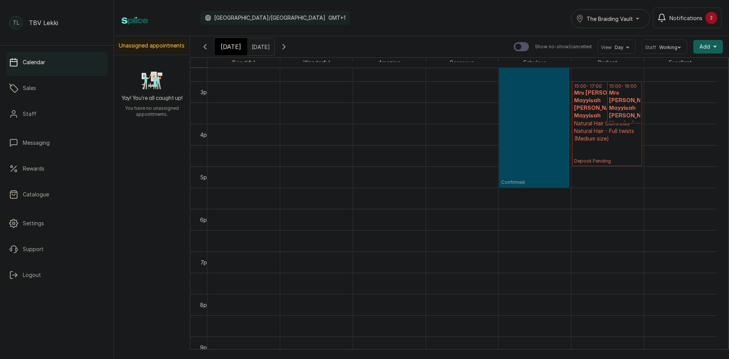
scroll to position [626, 0]
type input "dd/MM/yyyy"
click at [260, 48] on input "dd/MM/yyyy" at bounding box center [254, 44] width 12 height 13
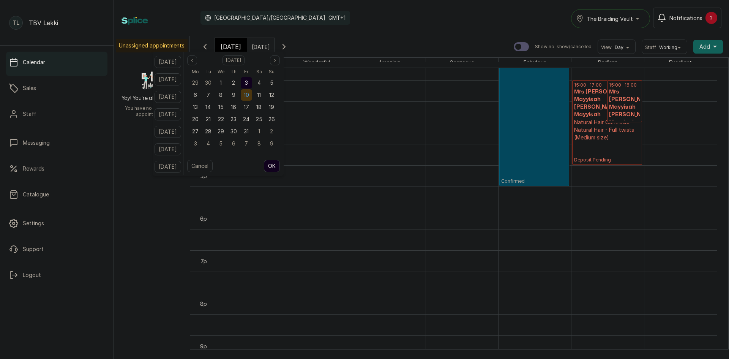
click at [251, 95] on div "10" at bounding box center [246, 94] width 11 height 11
click at [280, 164] on button "OK" at bounding box center [272, 166] width 16 height 12
type input "10/10/2025"
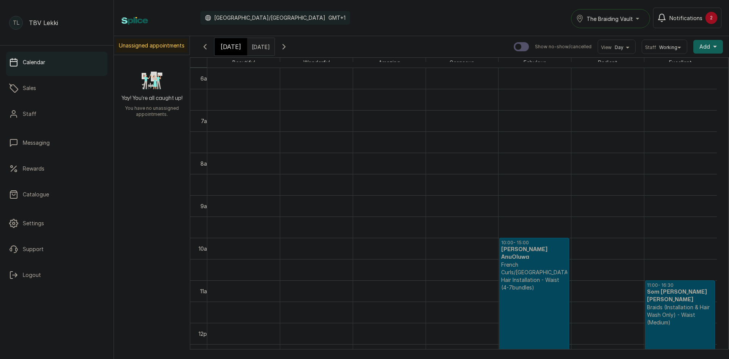
click at [532, 269] on p "French Curls/[GEOGRAPHIC_DATA] Hair Installation - Waist (4-7bundles)" at bounding box center [534, 276] width 66 height 30
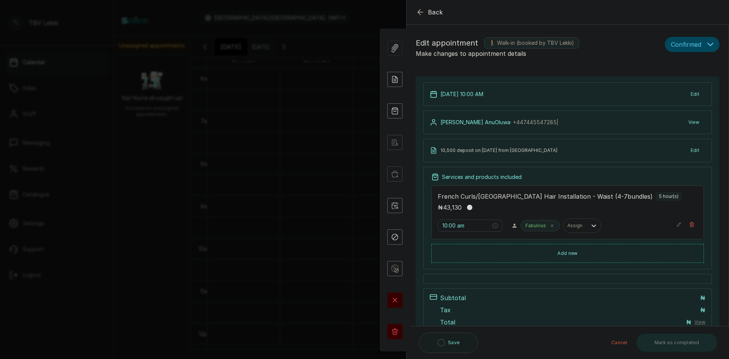
click at [420, 11] on icon "button" at bounding box center [420, 12] width 9 height 9
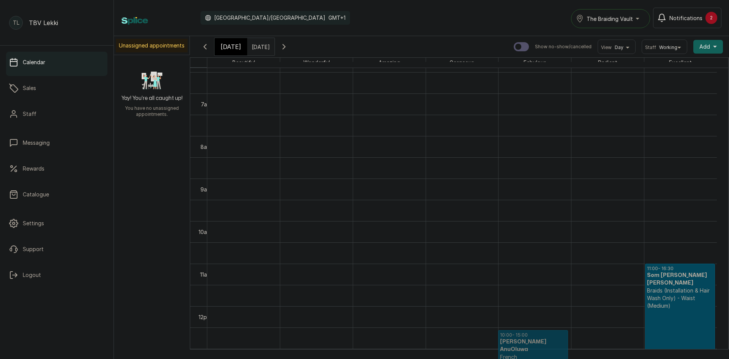
scroll to position [276, 0]
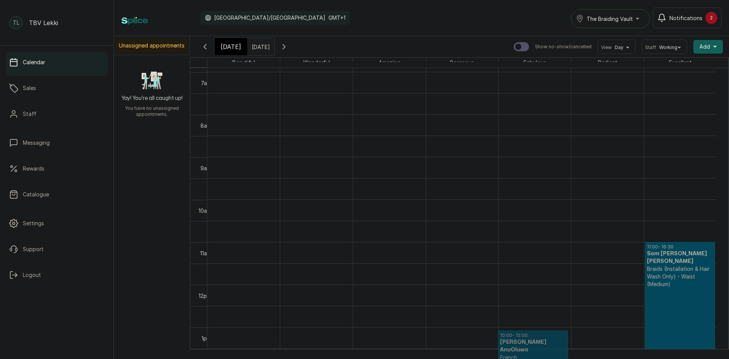
drag, startPoint x: 519, startPoint y: 262, endPoint x: 518, endPoint y: 353, distance: 90.8
click at [518, 353] on div "Beautiful Wonderful Amazing Gorgeous Fabulous Radiant Excellent 12am 1am 2am 3a…" at bounding box center [459, 209] width 539 height 305
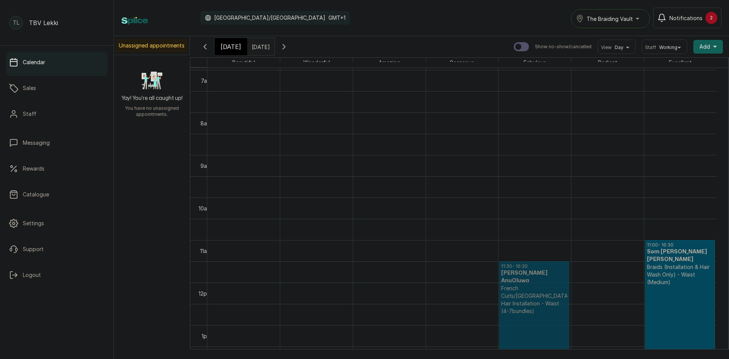
drag, startPoint x: 516, startPoint y: 268, endPoint x: 516, endPoint y: 333, distance: 65.3
click at [516, 333] on div "10:00 - 15:00 Damaris AnuOluwa AnuOluwa French Curls/Lugo Hair Installation - W…" at bounding box center [535, 282] width 73 height 1021
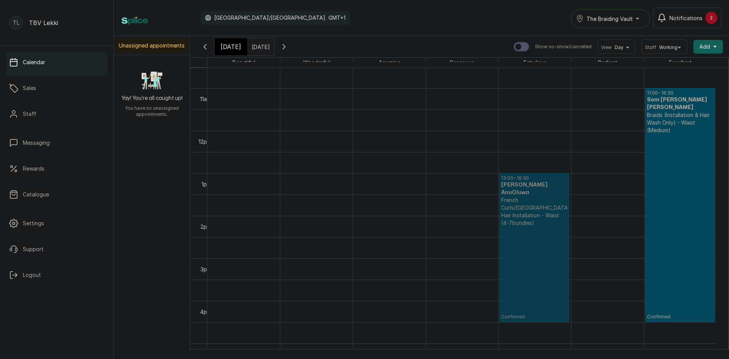
drag, startPoint x: 528, startPoint y: 178, endPoint x: 525, endPoint y: 237, distance: 58.9
click at [525, 237] on div "11:30 - 16:30 Damaris AnuOluwa AnuOluwa French Curls/Lugo Hair Installation - W…" at bounding box center [535, 130] width 73 height 1021
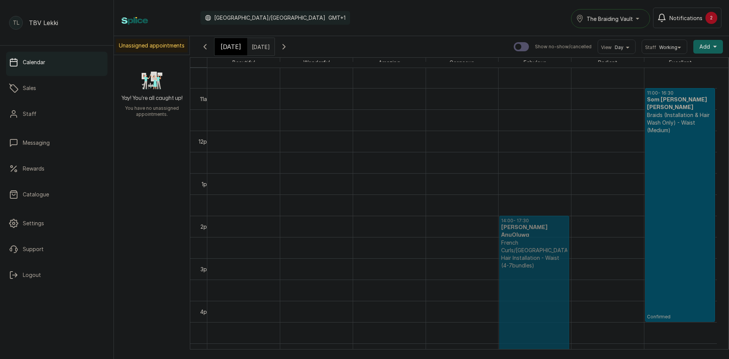
drag, startPoint x: 513, startPoint y: 208, endPoint x: 518, endPoint y: 242, distance: 34.5
click at [518, 242] on div "13:00 - 16:30 Damaris AnuOluwa AnuOluwa French Curls/Lugo Hair Installation - W…" at bounding box center [535, 130] width 73 height 1021
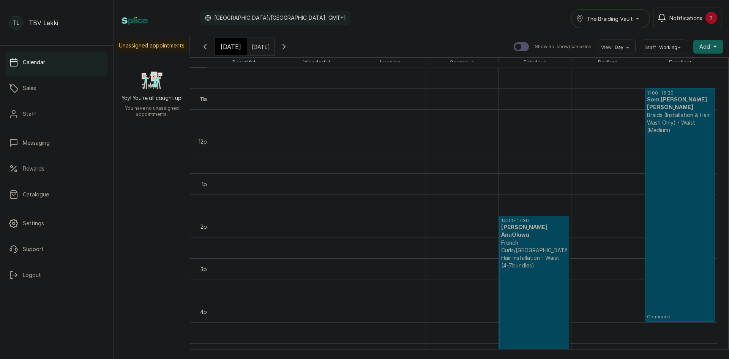
click at [226, 46] on span "[DATE]" at bounding box center [231, 46] width 21 height 9
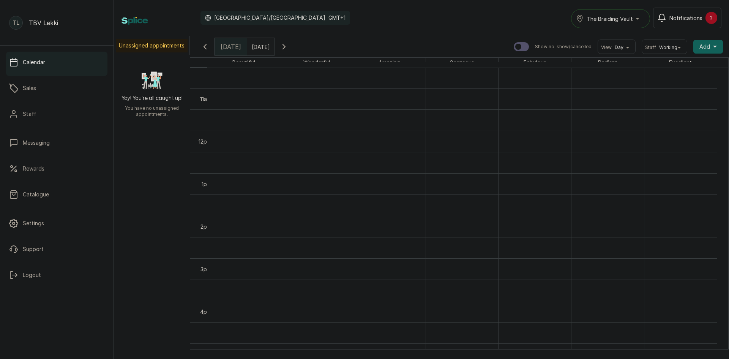
scroll to position [256, 0]
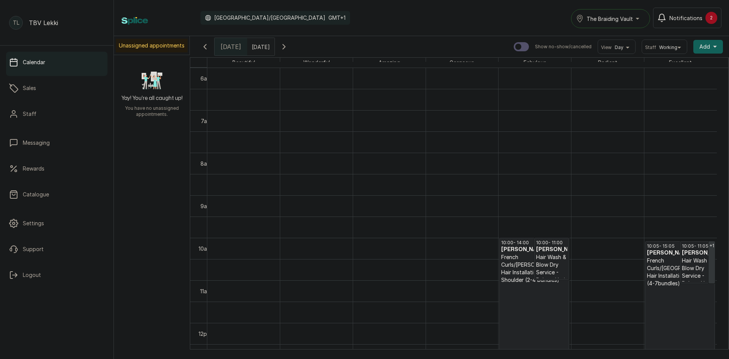
click at [289, 46] on icon "button" at bounding box center [284, 46] width 9 height 9
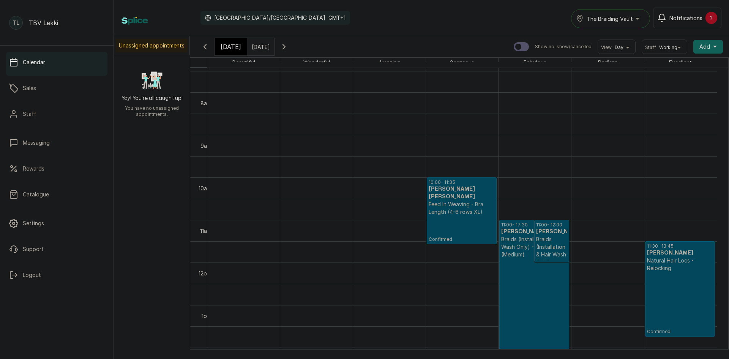
scroll to position [332, 0]
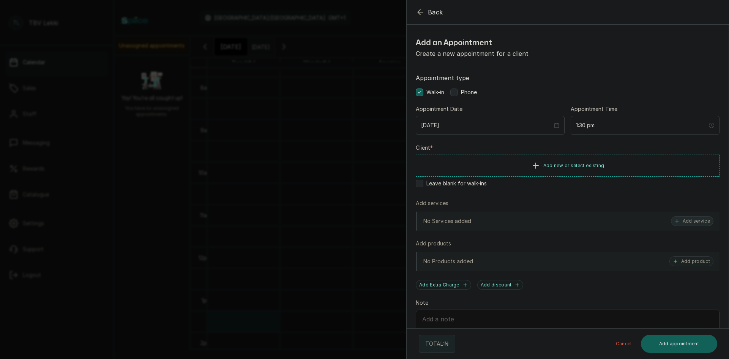
click at [681, 222] on button "Add service" at bounding box center [692, 221] width 43 height 10
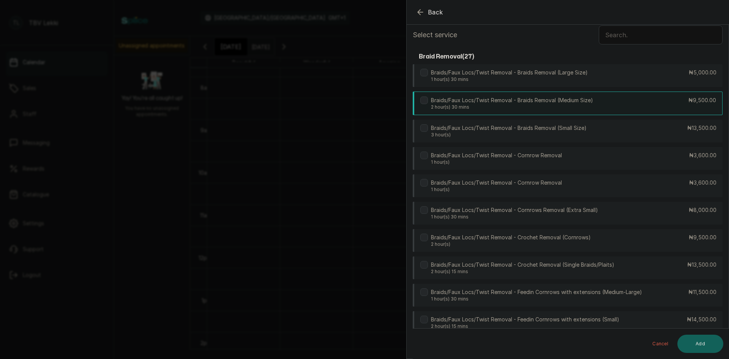
scroll to position [0, 0]
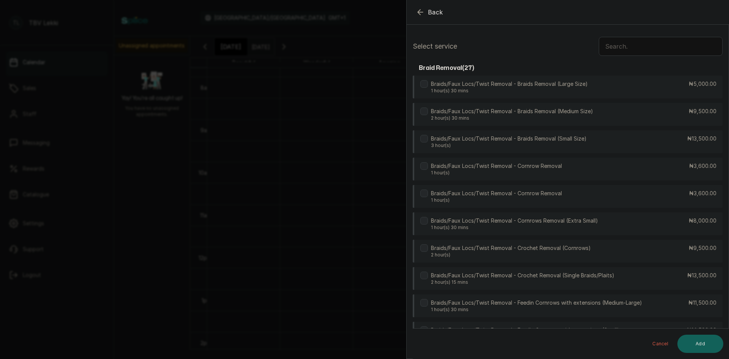
click at [604, 46] on input "text" at bounding box center [661, 46] width 124 height 19
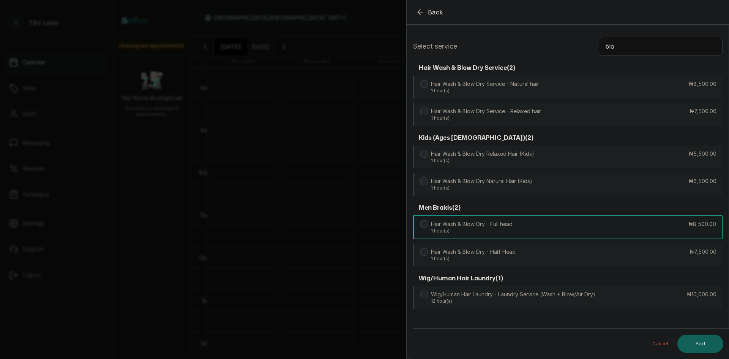
type input "blo"
click at [552, 229] on div "Hair Wash & Blow Dry - Full head 1 hour(s) ₦8,500.00" at bounding box center [568, 227] width 310 height 24
click at [695, 344] on button "Add" at bounding box center [701, 344] width 46 height 18
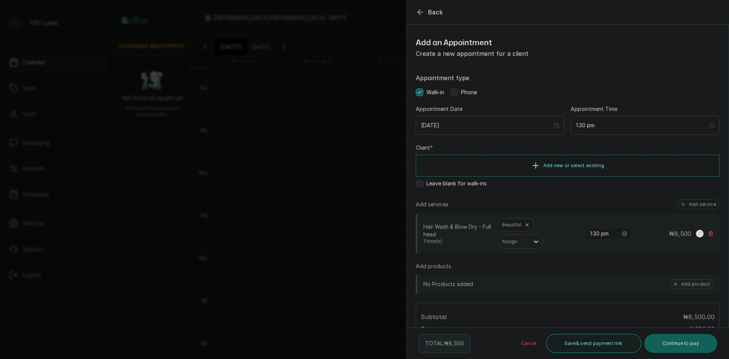
click at [598, 236] on input "1:30 pm" at bounding box center [605, 233] width 30 height 8
click at [614, 293] on div "45" at bounding box center [613, 294] width 18 height 11
type input "1:45 pm"
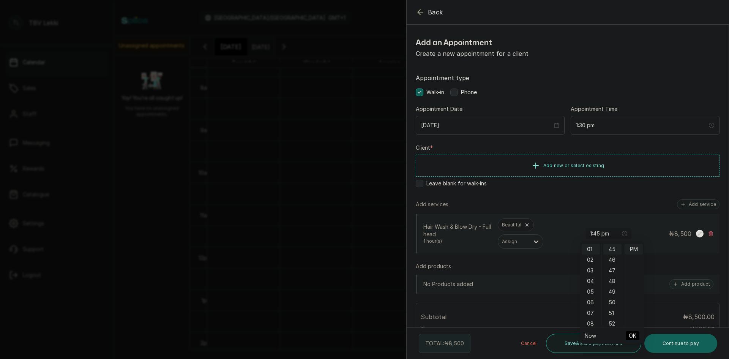
click at [634, 336] on span "OK" at bounding box center [633, 336] width 8 height 14
click at [684, 204] on button "Add service" at bounding box center [698, 204] width 43 height 10
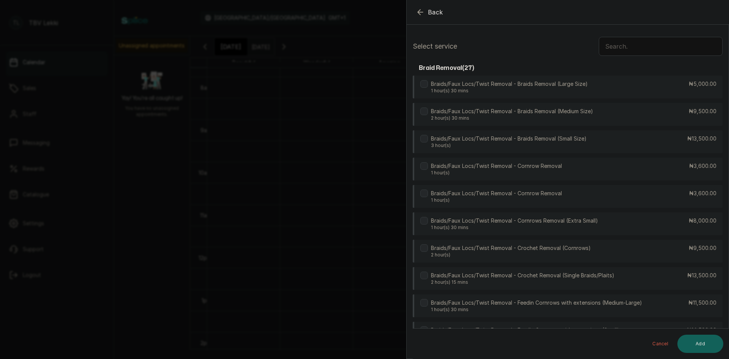
click at [635, 49] on input "text" at bounding box center [661, 46] width 124 height 19
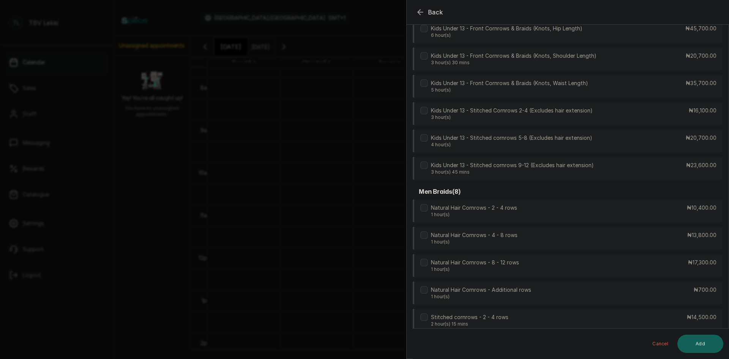
scroll to position [1024, 0]
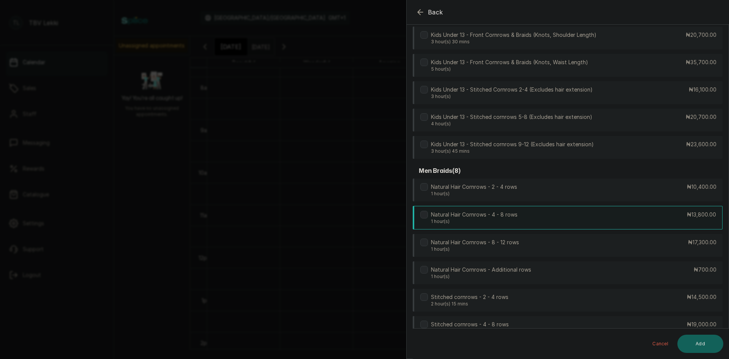
type input "cornrow"
click at [514, 223] on p "1 hour(s)" at bounding box center [474, 221] width 87 height 6
click at [692, 340] on button "Add" at bounding box center [701, 344] width 46 height 18
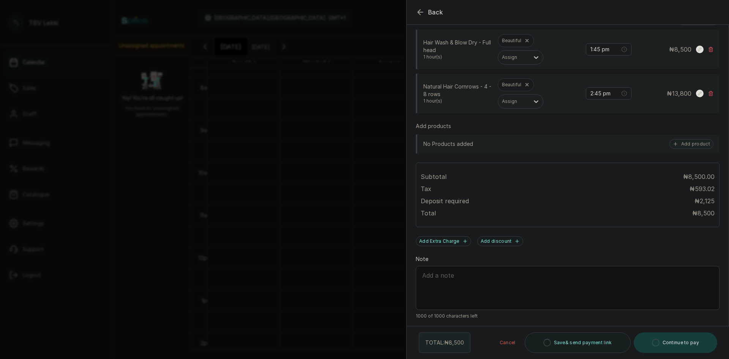
scroll to position [184, 0]
click at [595, 93] on input "2:45 pm" at bounding box center [605, 93] width 30 height 8
click at [592, 120] on div "01" at bounding box center [591, 119] width 18 height 11
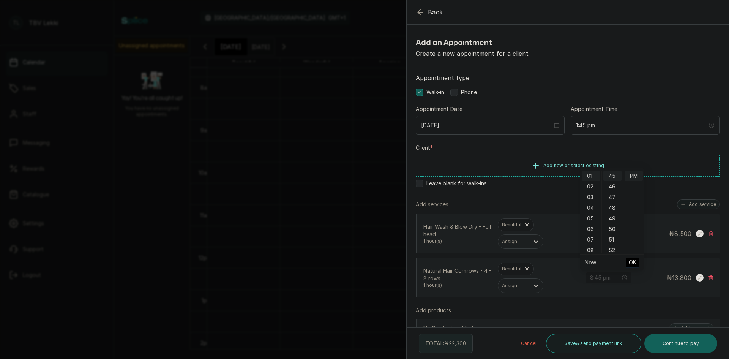
type input "1:45 pm"
click at [633, 260] on span "OK" at bounding box center [633, 262] width 8 height 14
click at [460, 90] on div "Phone" at bounding box center [463, 92] width 27 height 8
click at [555, 167] on span "Add new or select existing" at bounding box center [573, 165] width 61 height 6
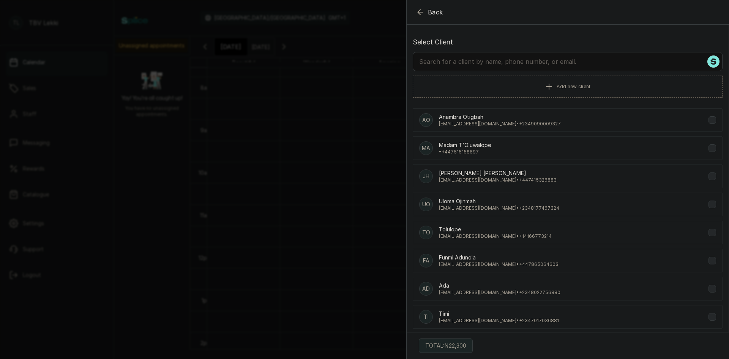
click at [501, 60] on input "text" at bounding box center [568, 61] width 310 height 19
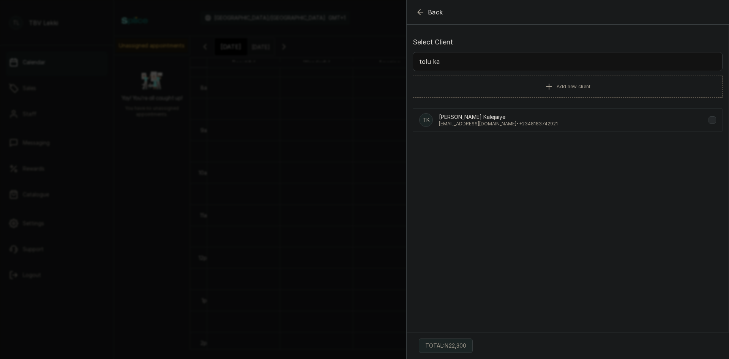
type input "tolu ka"
click at [541, 125] on div "TK Tolu Kalejaiye Kalejaiye mrkalejaiye@gmail.com • +234 8183742921" at bounding box center [568, 120] width 310 height 24
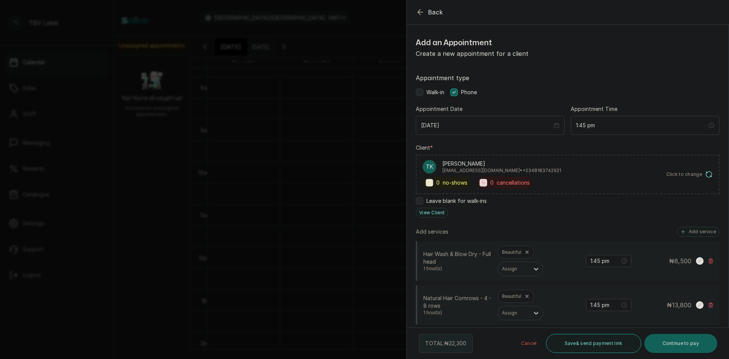
click at [468, 166] on p "Tolu Kalejaiye Kalejaiye" at bounding box center [501, 164] width 119 height 8
click at [434, 213] on button "View Client" at bounding box center [432, 213] width 32 height 10
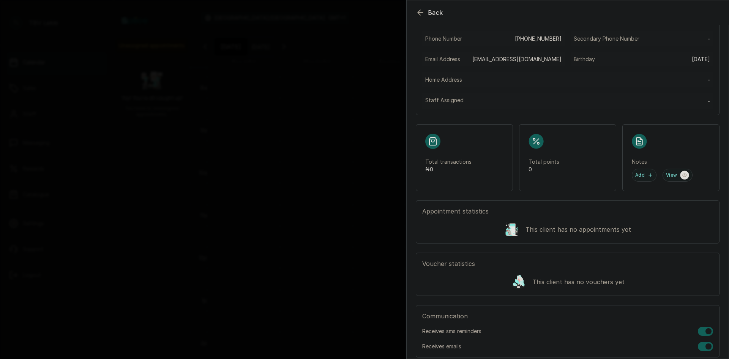
scroll to position [246, 0]
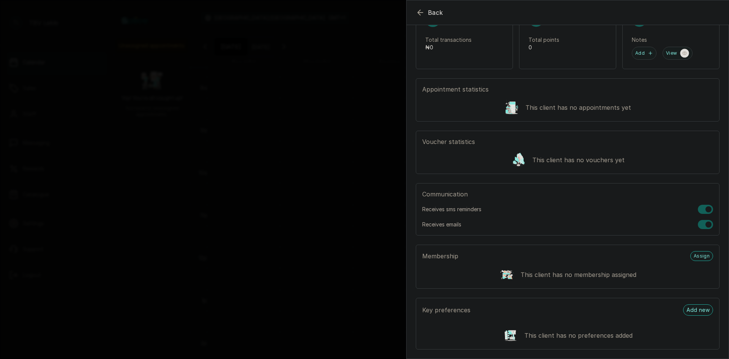
click at [698, 210] on div at bounding box center [705, 209] width 15 height 9
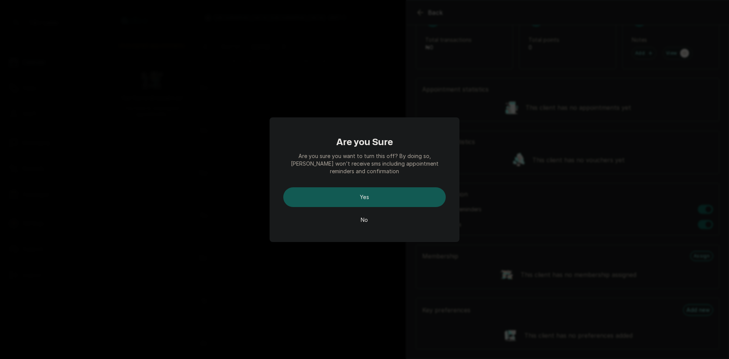
click at [376, 196] on button "Yes" at bounding box center [364, 197] width 163 height 20
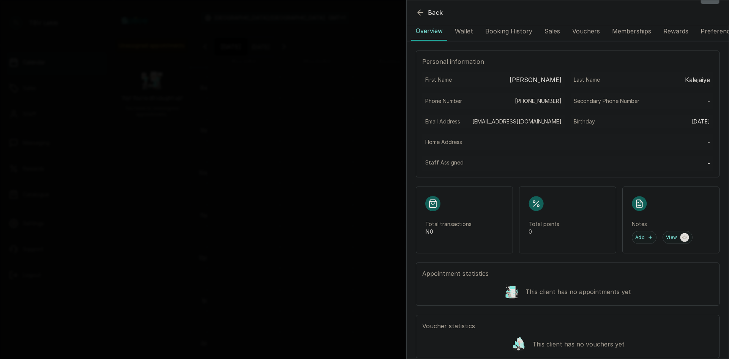
scroll to position [0, 0]
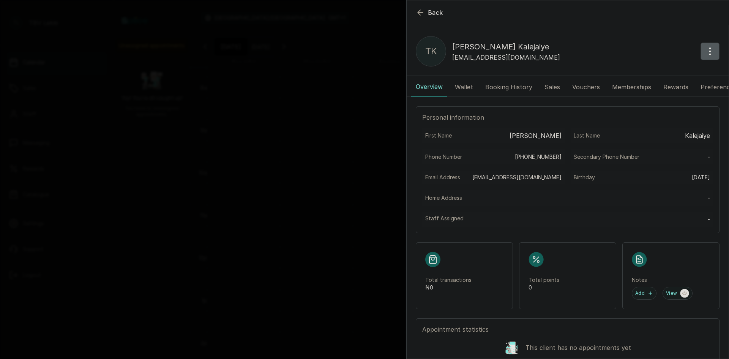
click at [420, 8] on icon "button" at bounding box center [420, 12] width 9 height 9
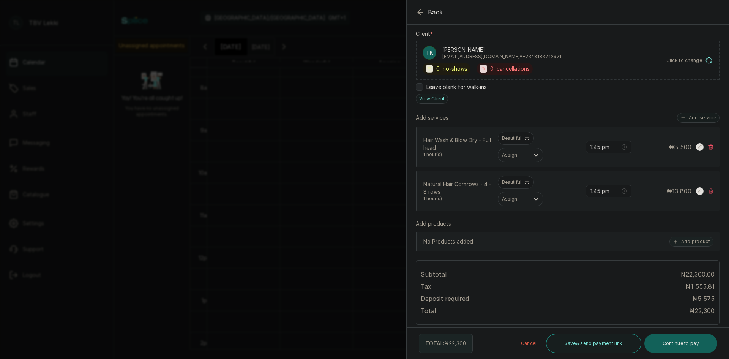
scroll to position [212, 0]
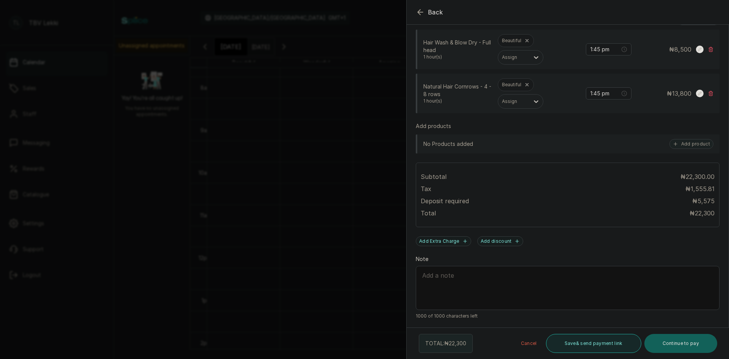
click at [599, 338] on button "Save & send payment link" at bounding box center [593, 343] width 95 height 19
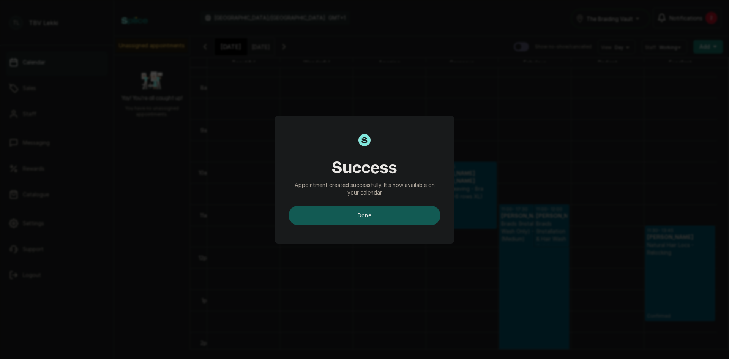
click at [415, 221] on button "done" at bounding box center [365, 215] width 152 height 20
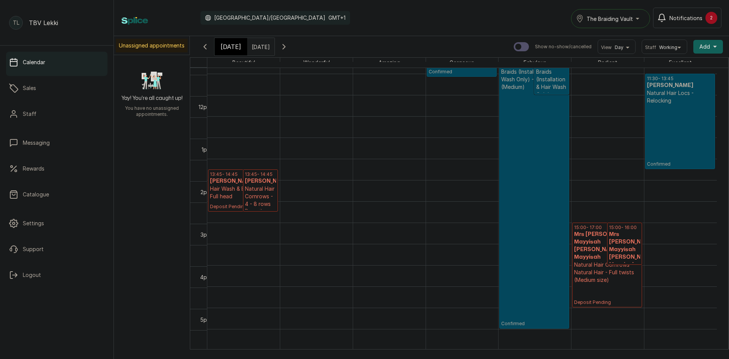
scroll to position [483, 0]
click at [607, 284] on p "Deposit Pending" at bounding box center [607, 295] width 66 height 22
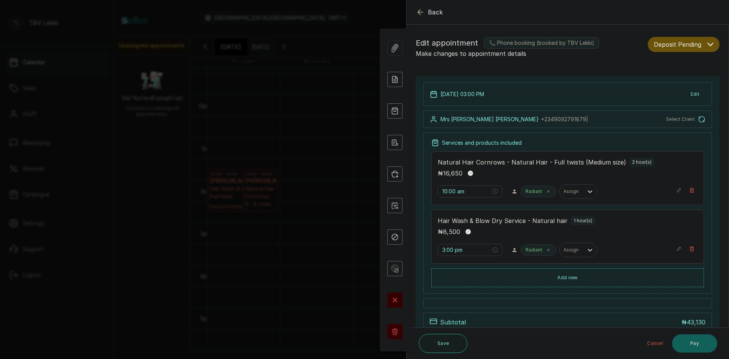
type input "3:00 pm"
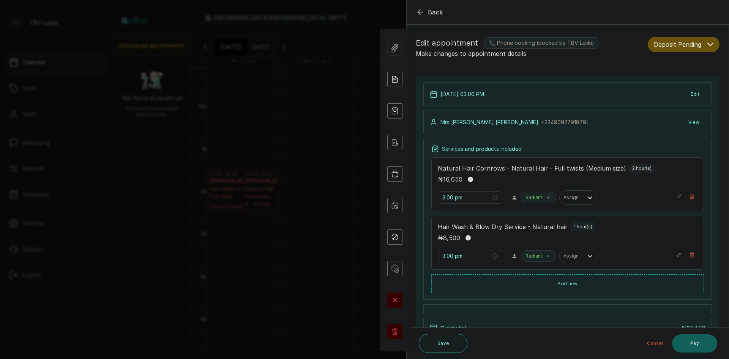
click at [706, 41] on button "Deposit Pending" at bounding box center [684, 44] width 72 height 15
click at [666, 88] on span "Confirmed" at bounding box center [667, 86] width 27 height 8
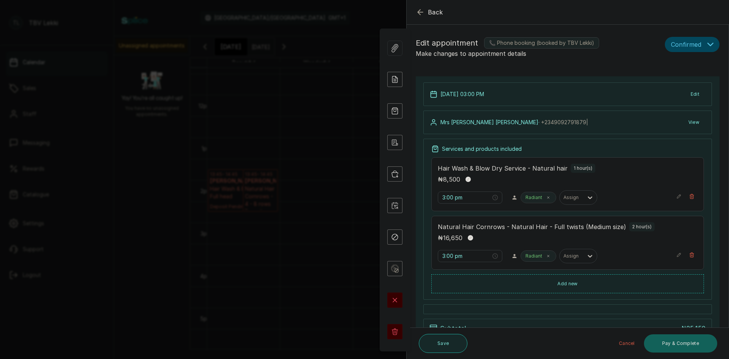
click at [438, 342] on button "Save" at bounding box center [443, 343] width 49 height 19
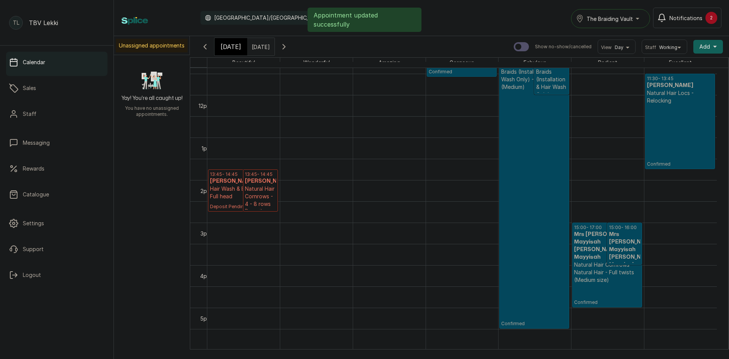
click at [259, 201] on p "Natural Hair Cornrows - 4 - 8 rows" at bounding box center [260, 196] width 31 height 23
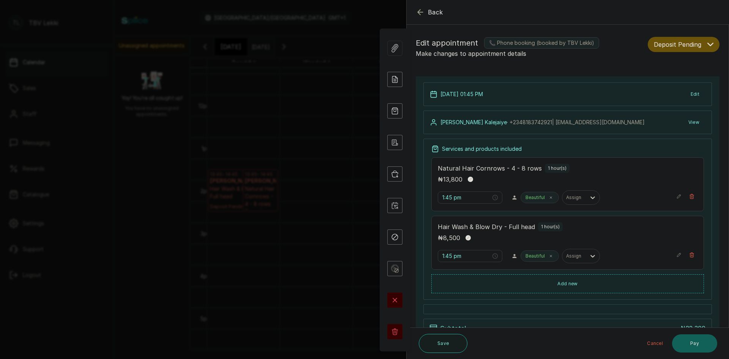
click at [708, 41] on icon "button" at bounding box center [711, 44] width 6 height 6
click at [677, 88] on div "Confirmed" at bounding box center [683, 86] width 59 height 8
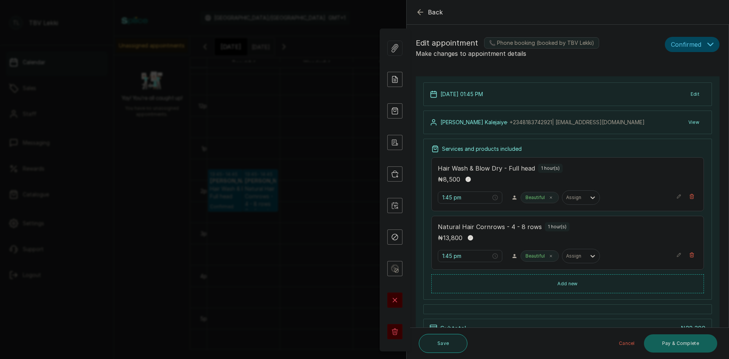
click at [430, 344] on button "Save" at bounding box center [443, 343] width 49 height 19
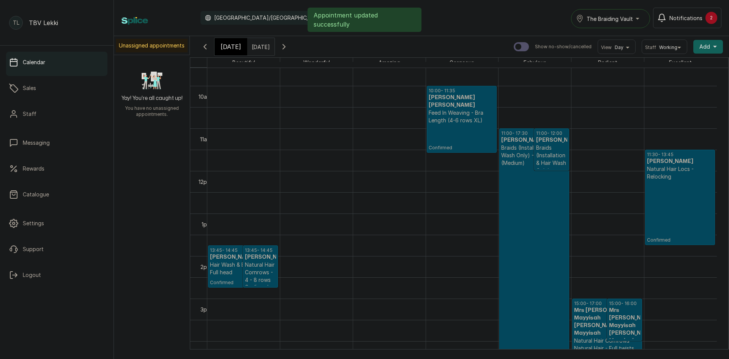
scroll to position [370, 0]
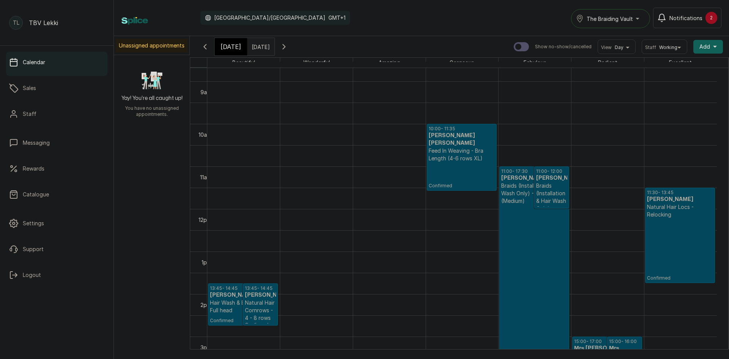
click at [261, 299] on h3 "Tolu Kalejaiye Kalejaiye" at bounding box center [260, 295] width 31 height 8
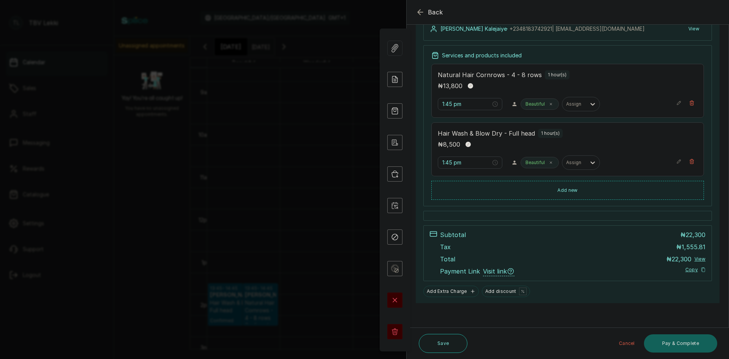
scroll to position [0, 0]
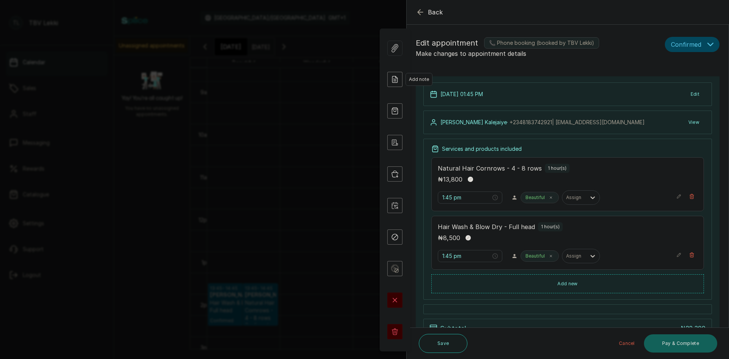
click at [394, 77] on icon at bounding box center [394, 79] width 15 height 15
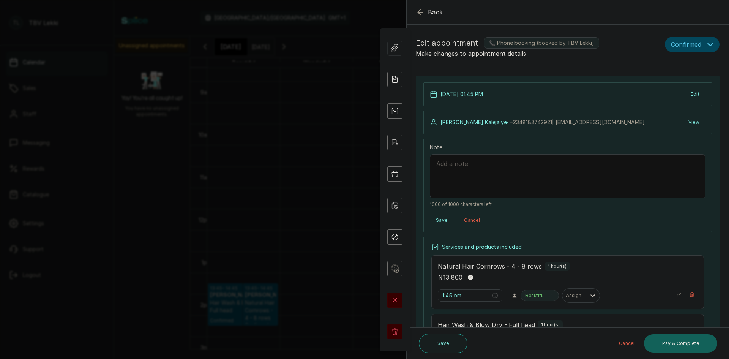
click at [491, 176] on textarea "Note" at bounding box center [568, 176] width 276 height 44
paste textarea "KALEJAIYE TOLULOPE OLUWAROTIMI"
type textarea "10,500 deposit on 03/10/2025 from KALEJAIYE TOLULOPE OLUWAROTIMI"
click at [442, 337] on button "Save" at bounding box center [443, 343] width 49 height 19
